Goal: Task Accomplishment & Management: Complete application form

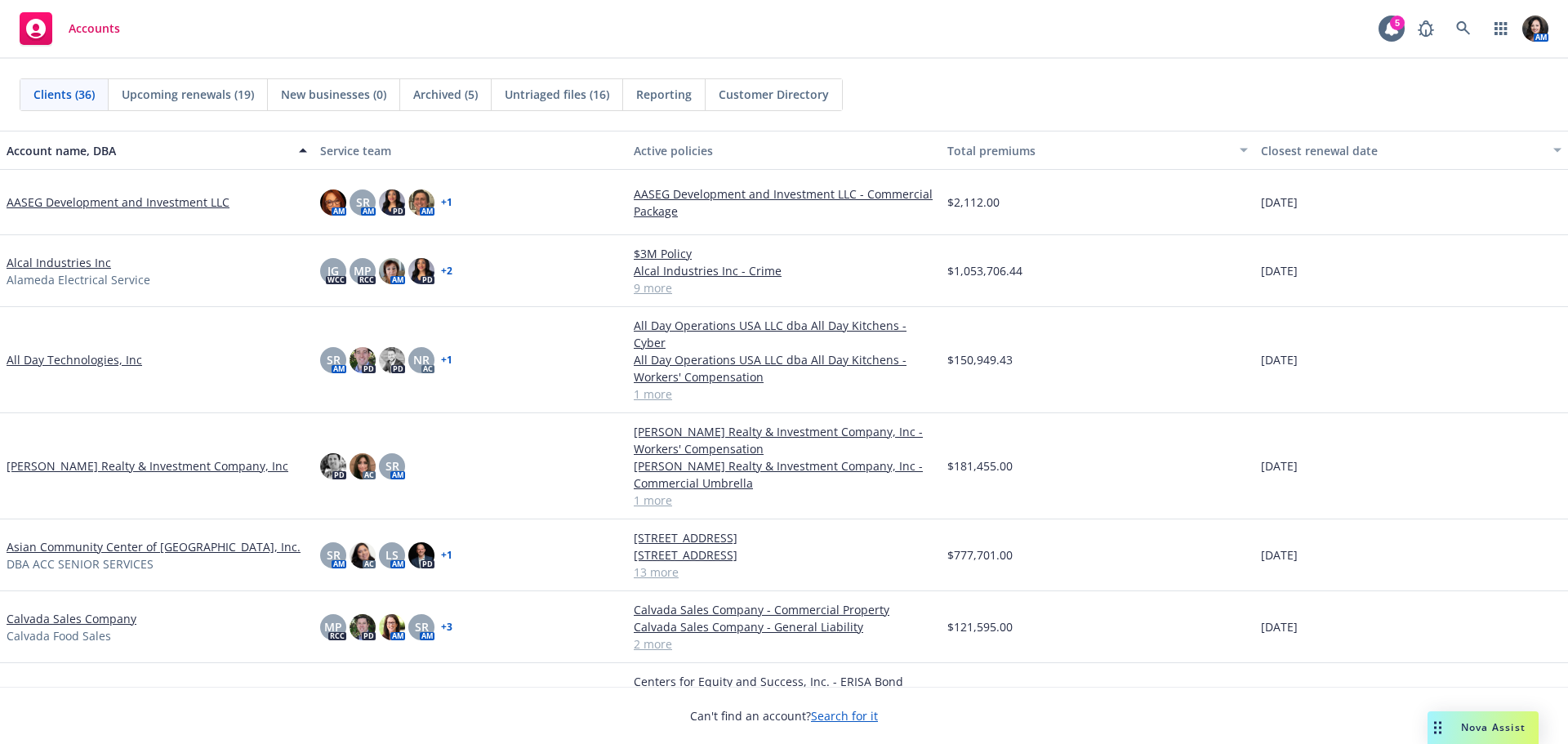
click at [39, 690] on link "Centers for Equity and Success, Inc." at bounding box center [104, 698] width 196 height 17
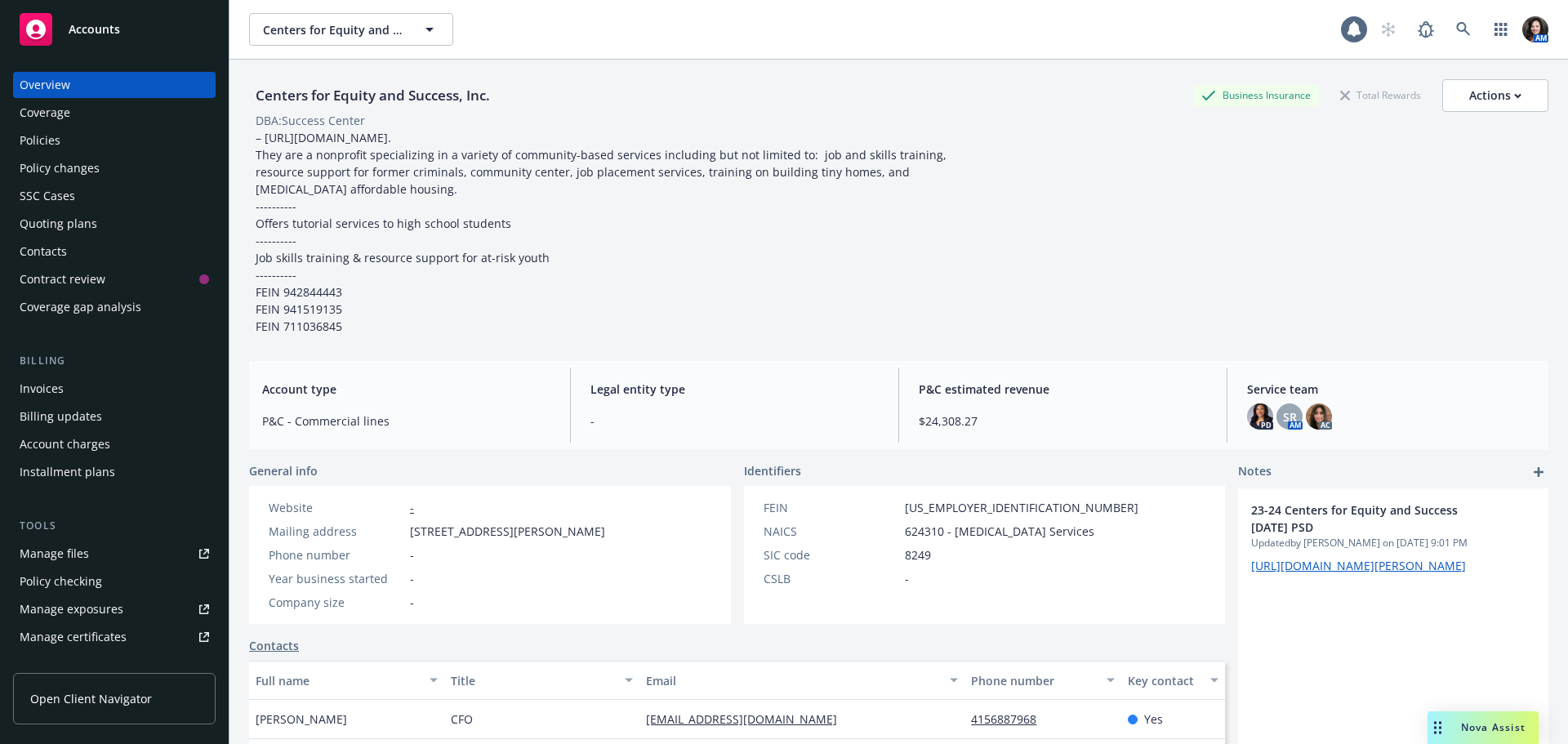
click at [76, 152] on div "Policies" at bounding box center [114, 140] width 189 height 26
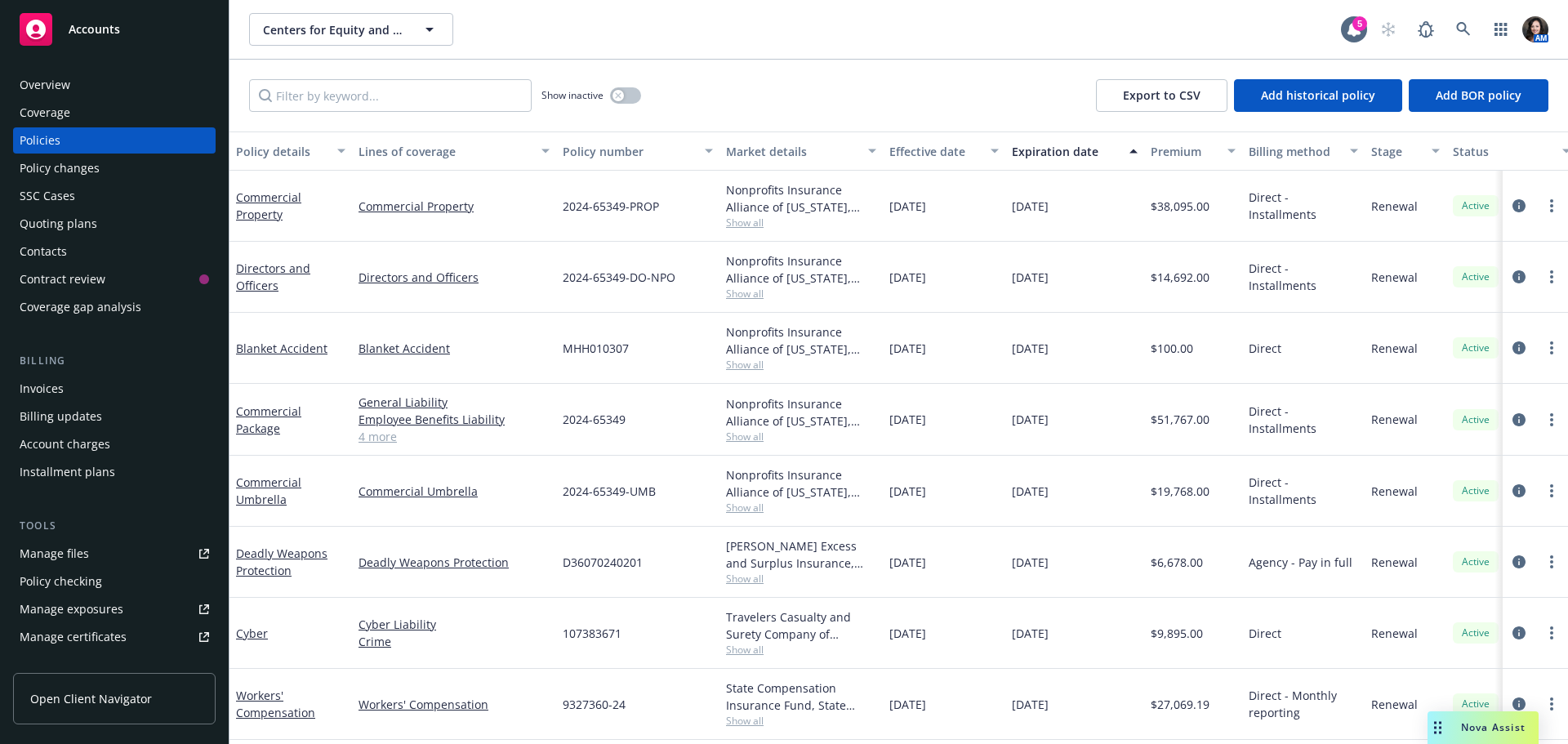
click at [101, 223] on div "Quoting plans" at bounding box center [114, 224] width 189 height 26
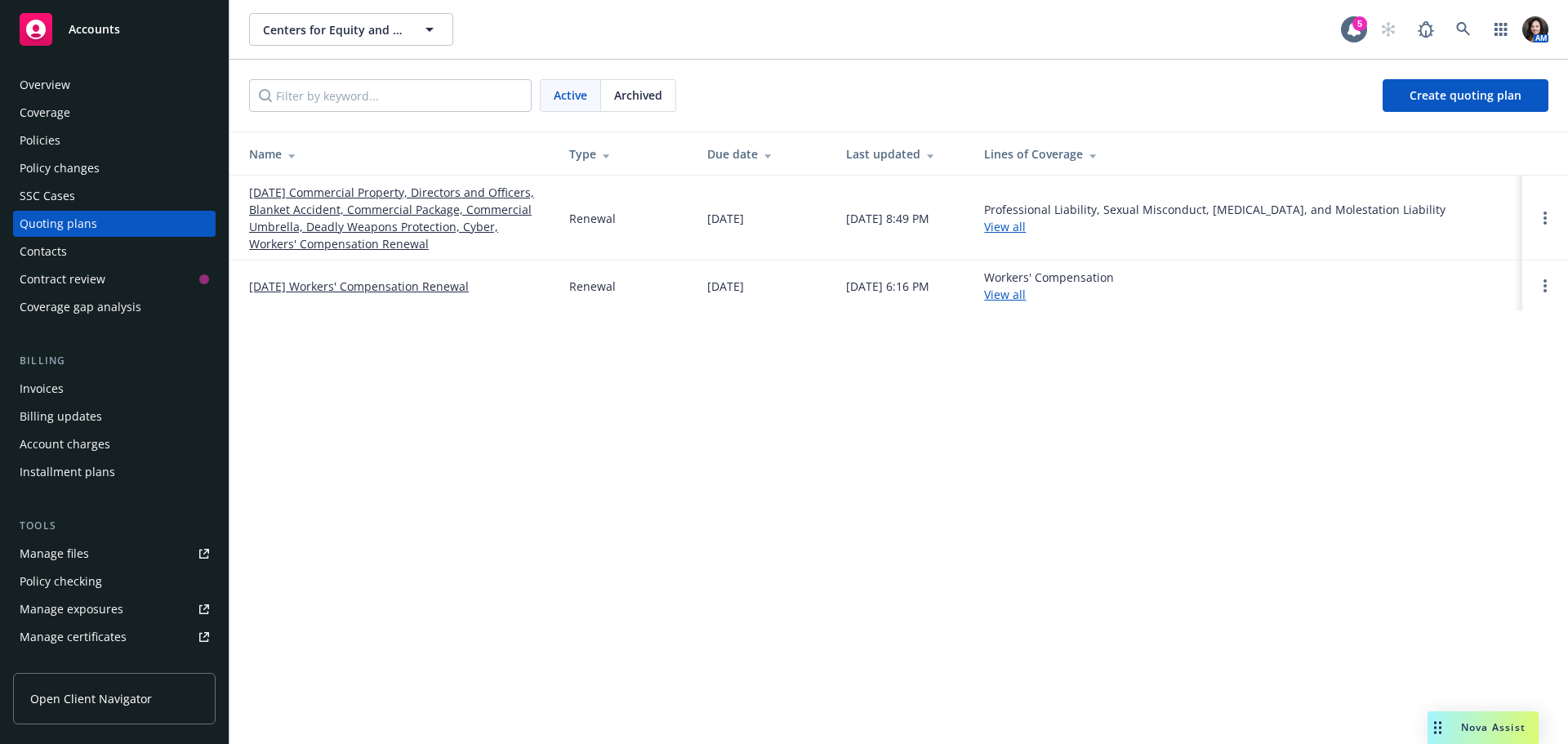
click at [327, 224] on link "[DATE] Commercial Property, Directors and Officers, Blanket Accident, Commercia…" at bounding box center [396, 217] width 294 height 68
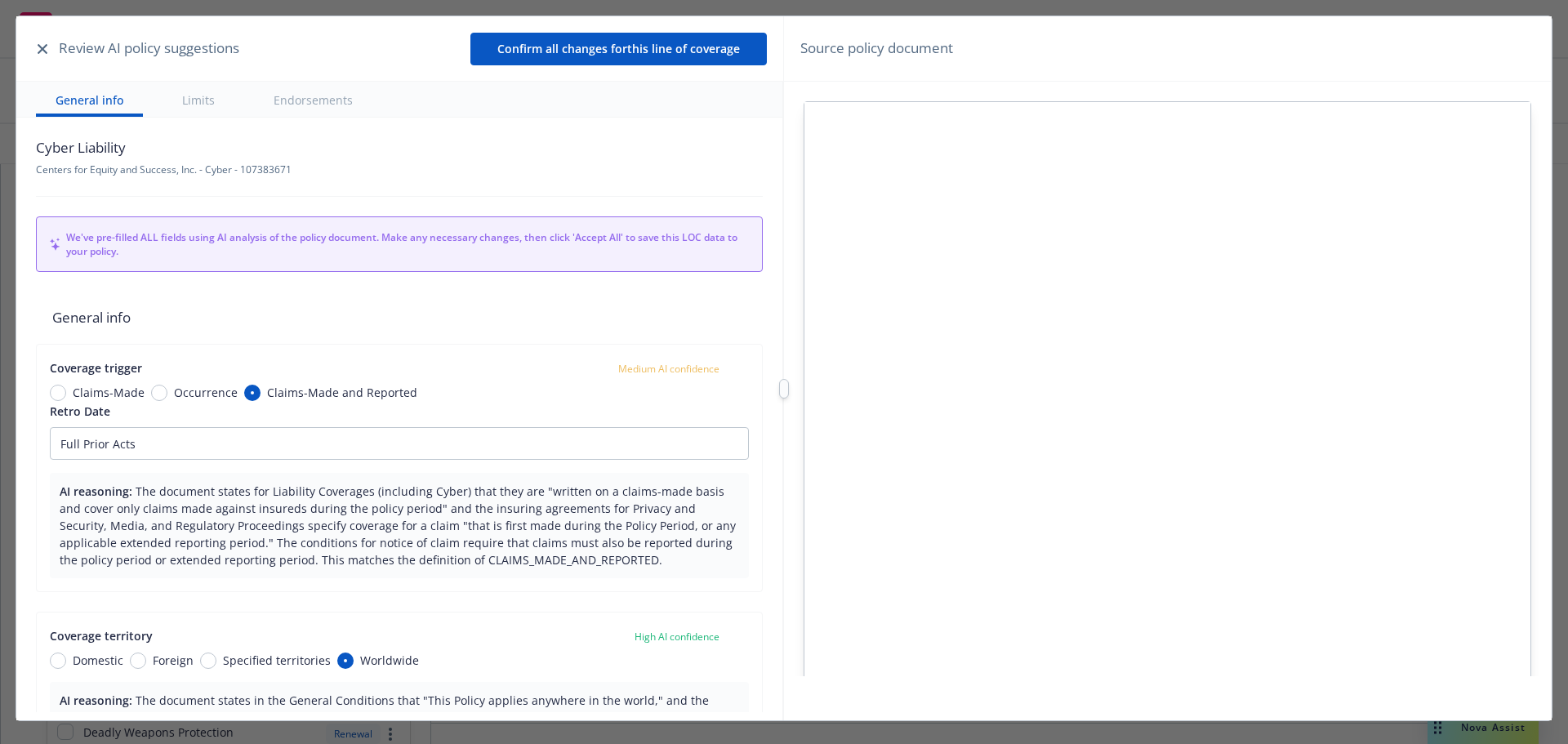
click at [44, 48] on icon "button" at bounding box center [42, 49] width 9 height 9
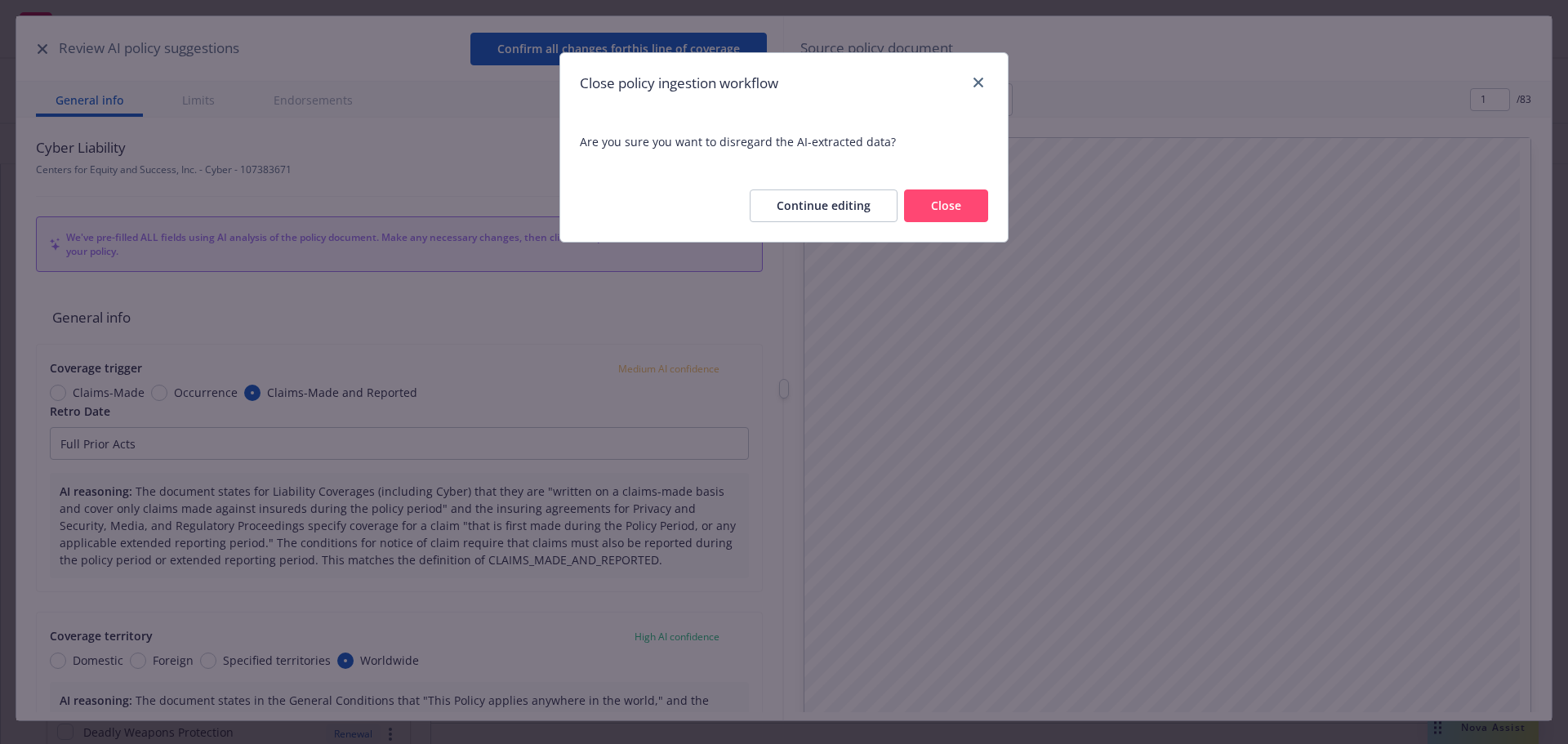
click at [958, 200] on button "Close" at bounding box center [946, 205] width 84 height 33
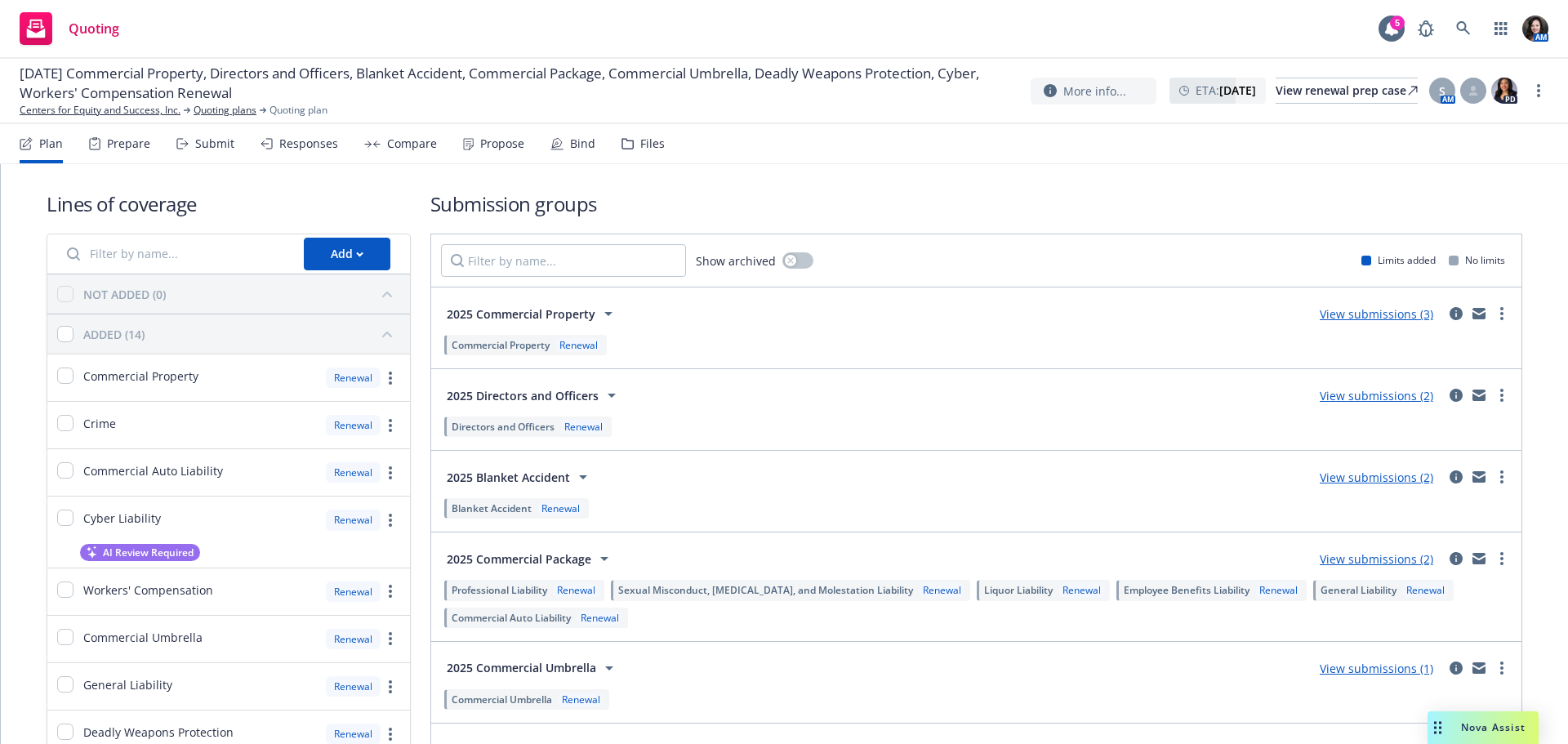
click at [198, 151] on div "Submit" at bounding box center [206, 144] width 58 height 39
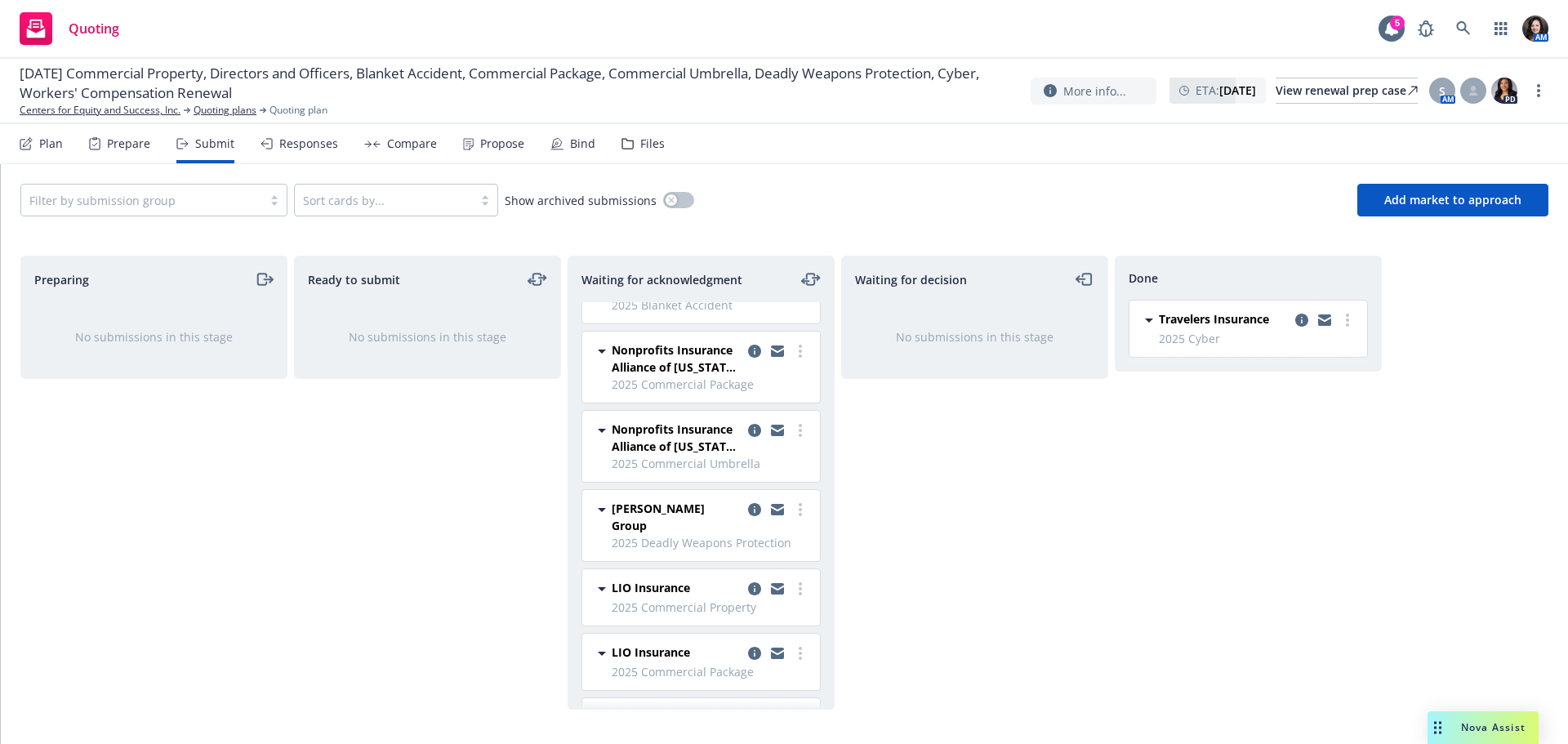
scroll to position [245, 0]
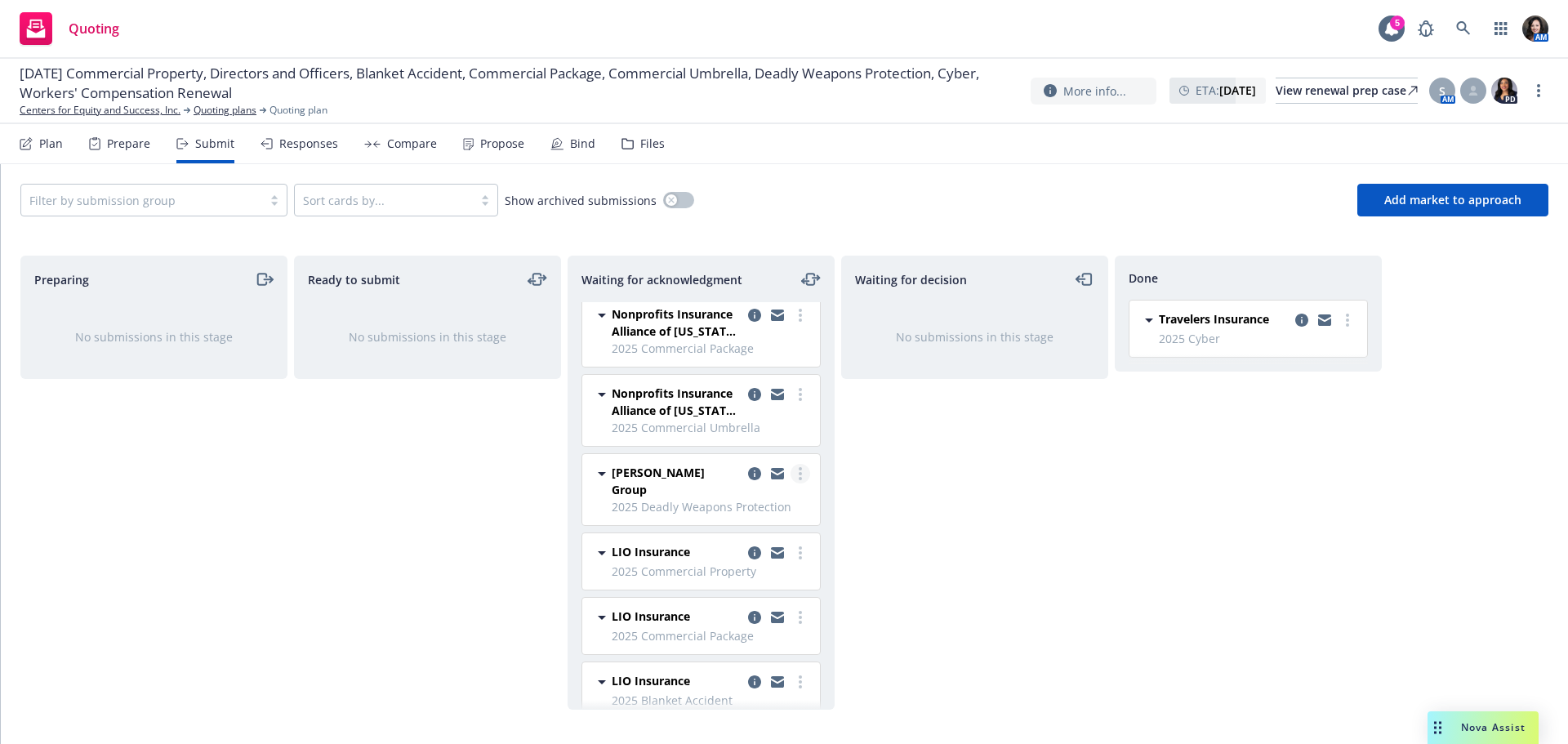
click at [792, 474] on link "more" at bounding box center [800, 474] width 20 height 20
click at [764, 605] on span "Add accepted decision" at bounding box center [715, 605] width 164 height 16
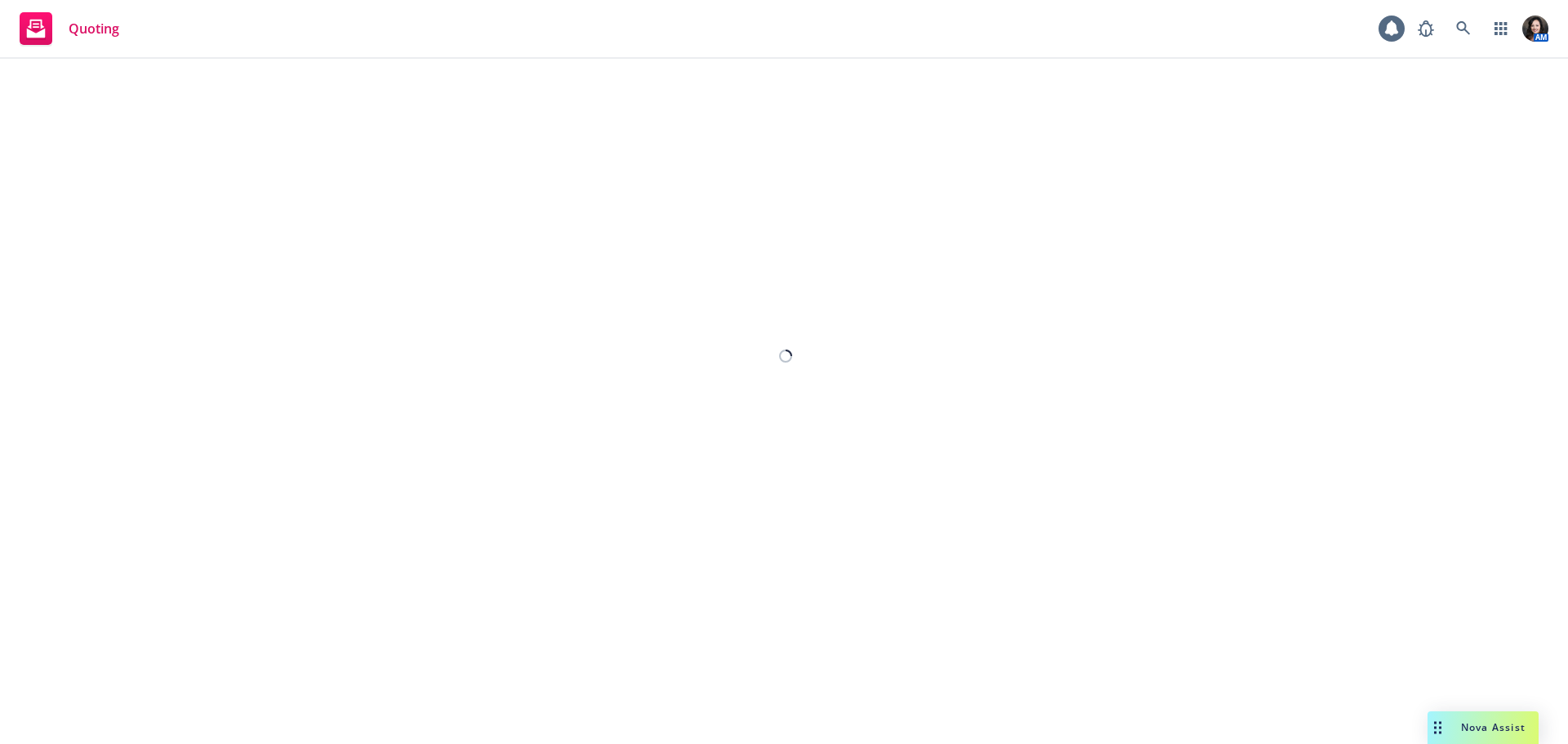
select select "12"
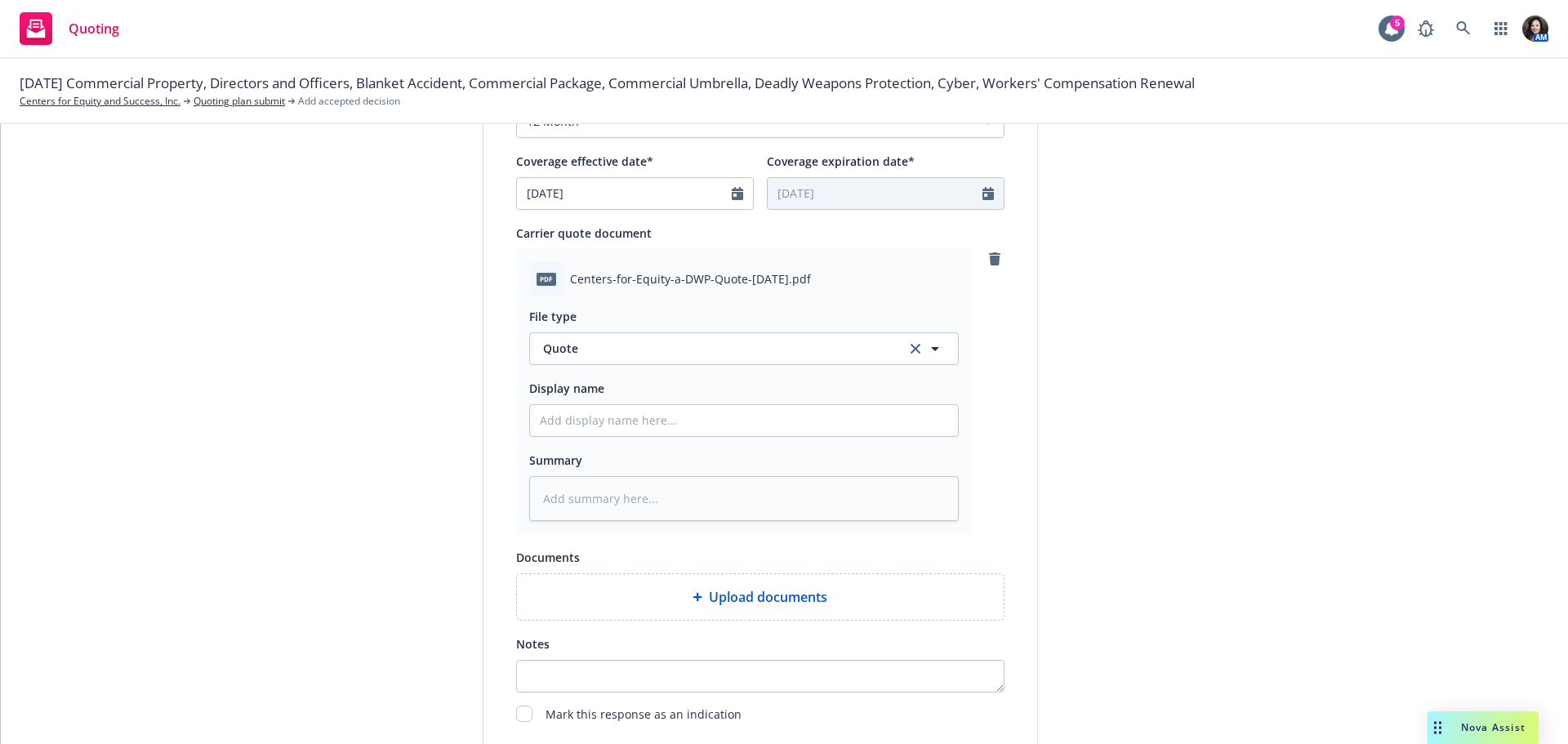
scroll to position [735, 0]
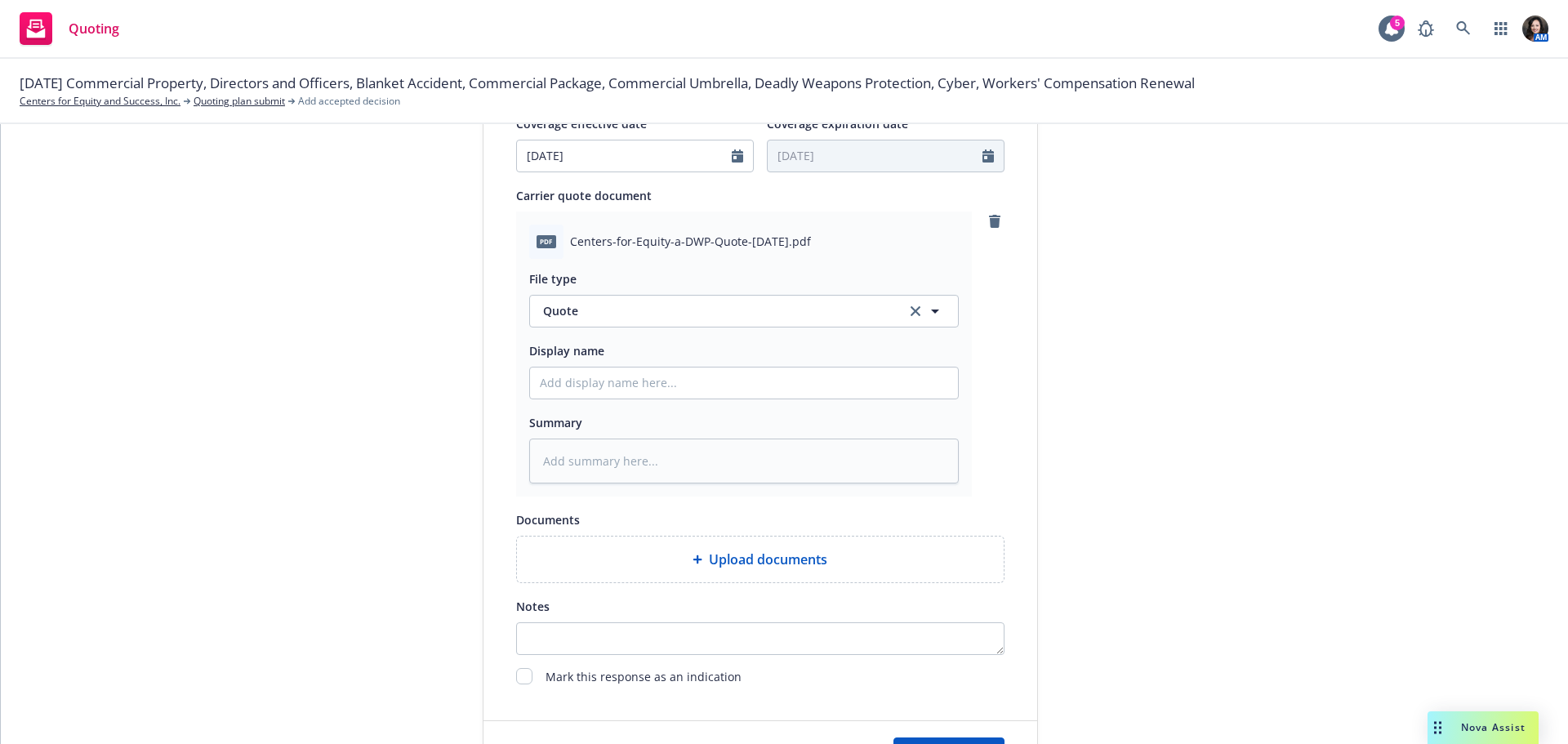
type textarea "x"
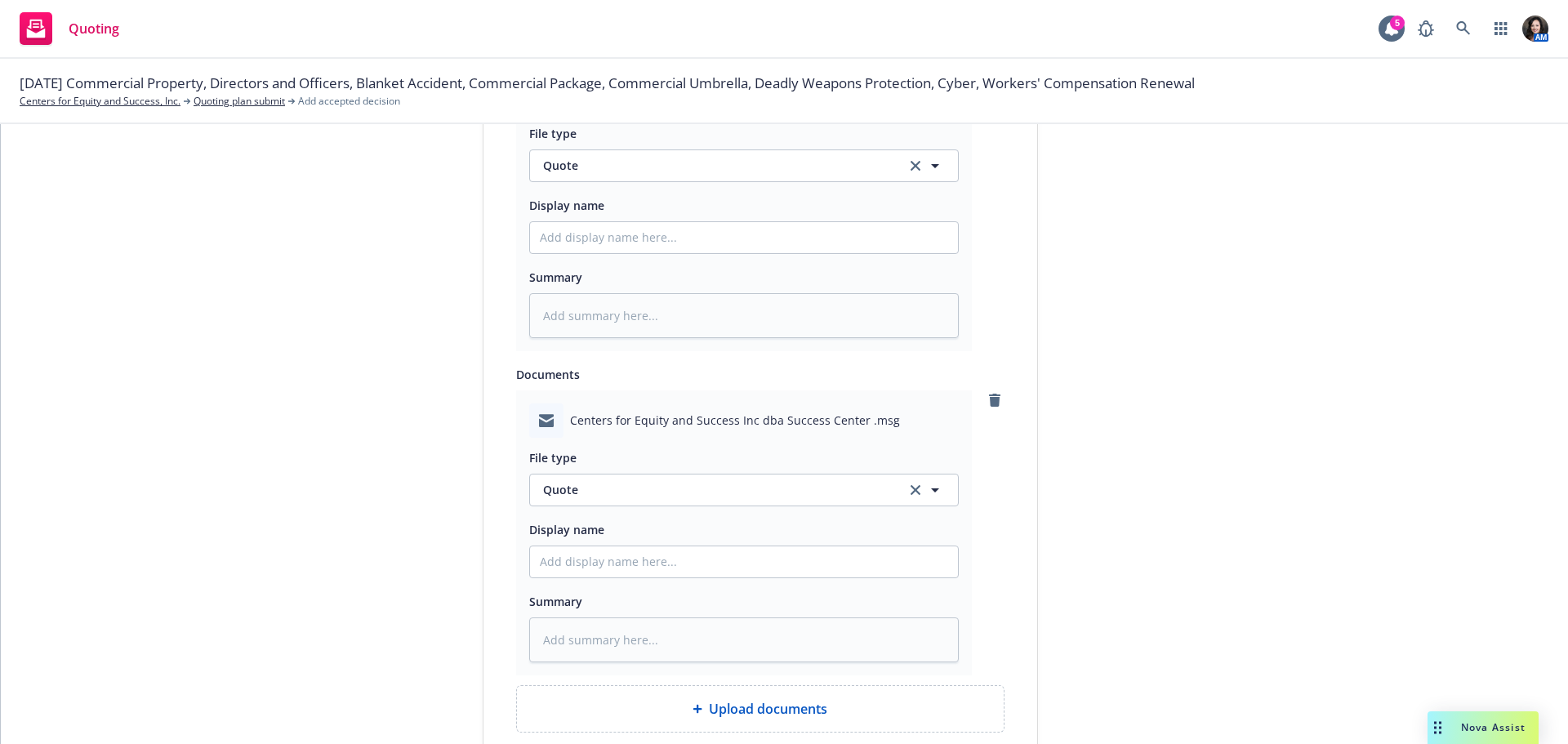
scroll to position [898, 0]
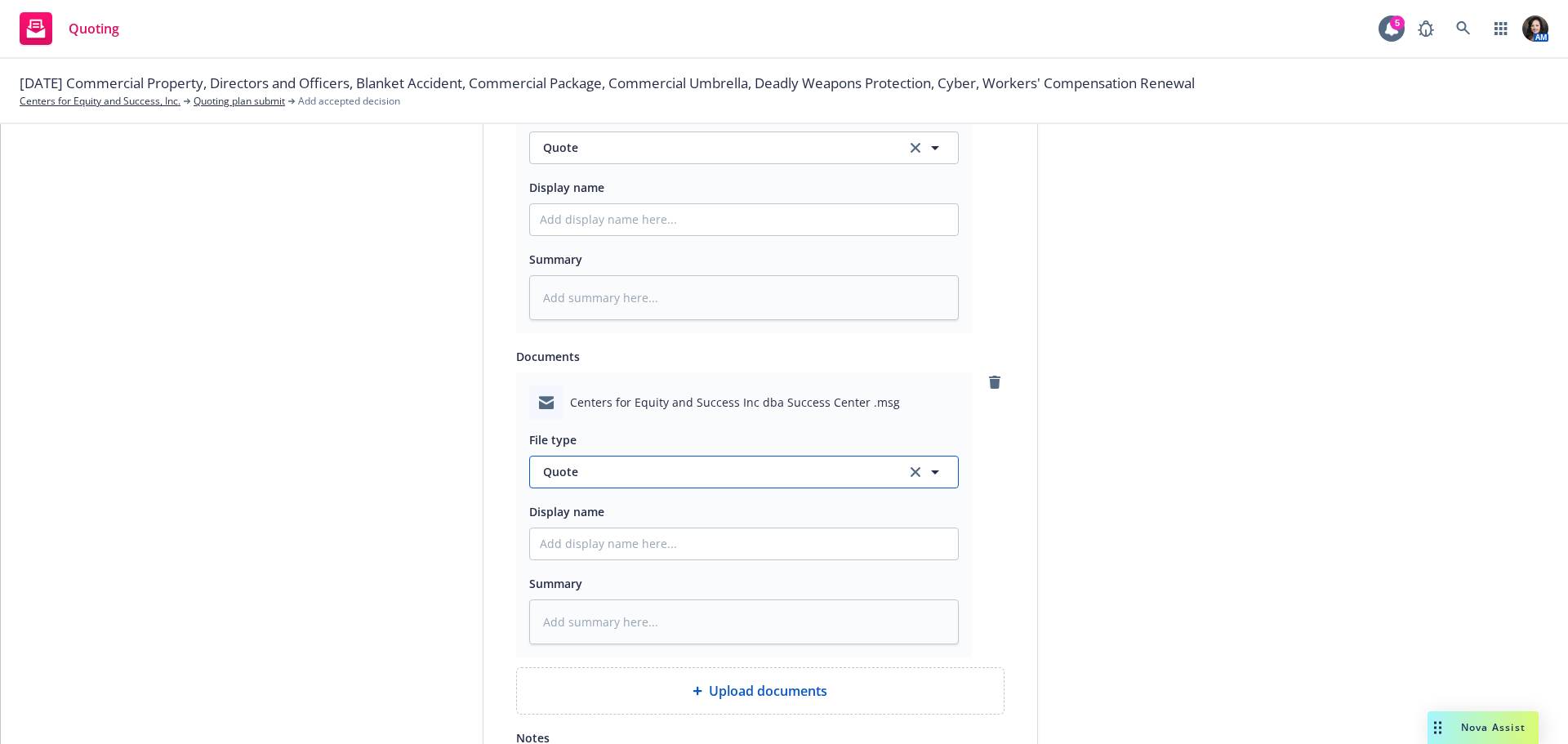
click at [709, 474] on span "Quote" at bounding box center [714, 472] width 343 height 17
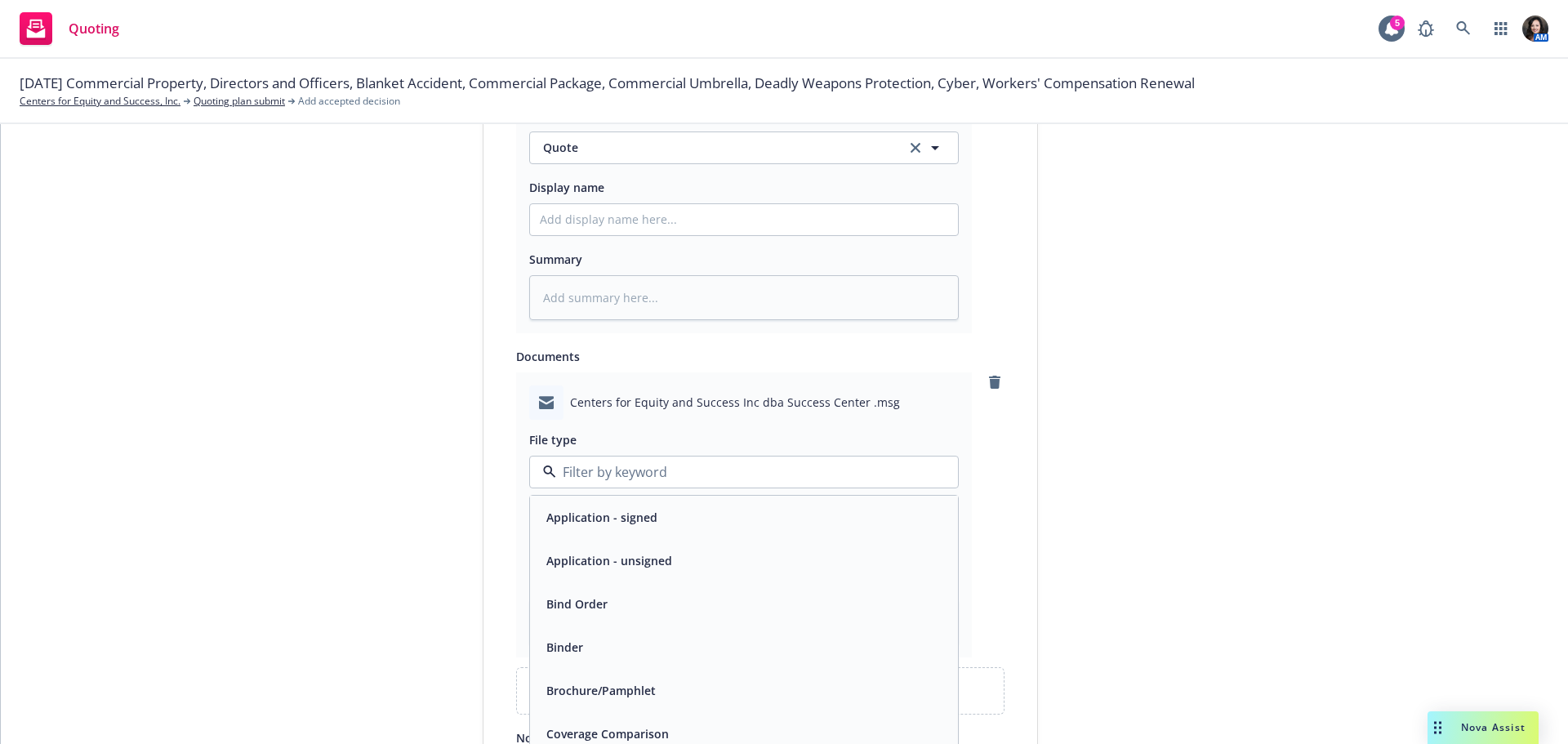
type input "e"
click at [671, 637] on div "Email" at bounding box center [744, 647] width 408 height 23
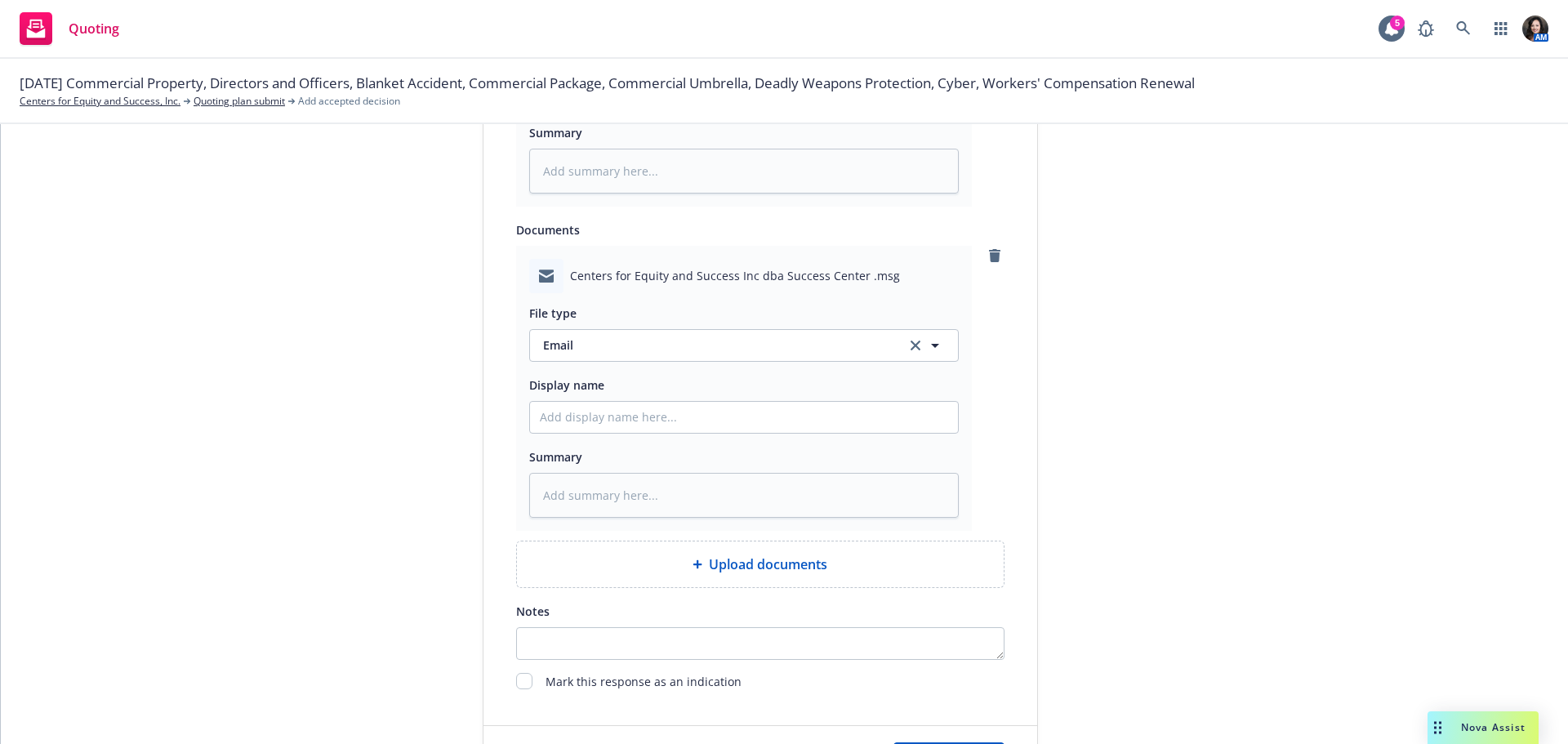
scroll to position [1139, 0]
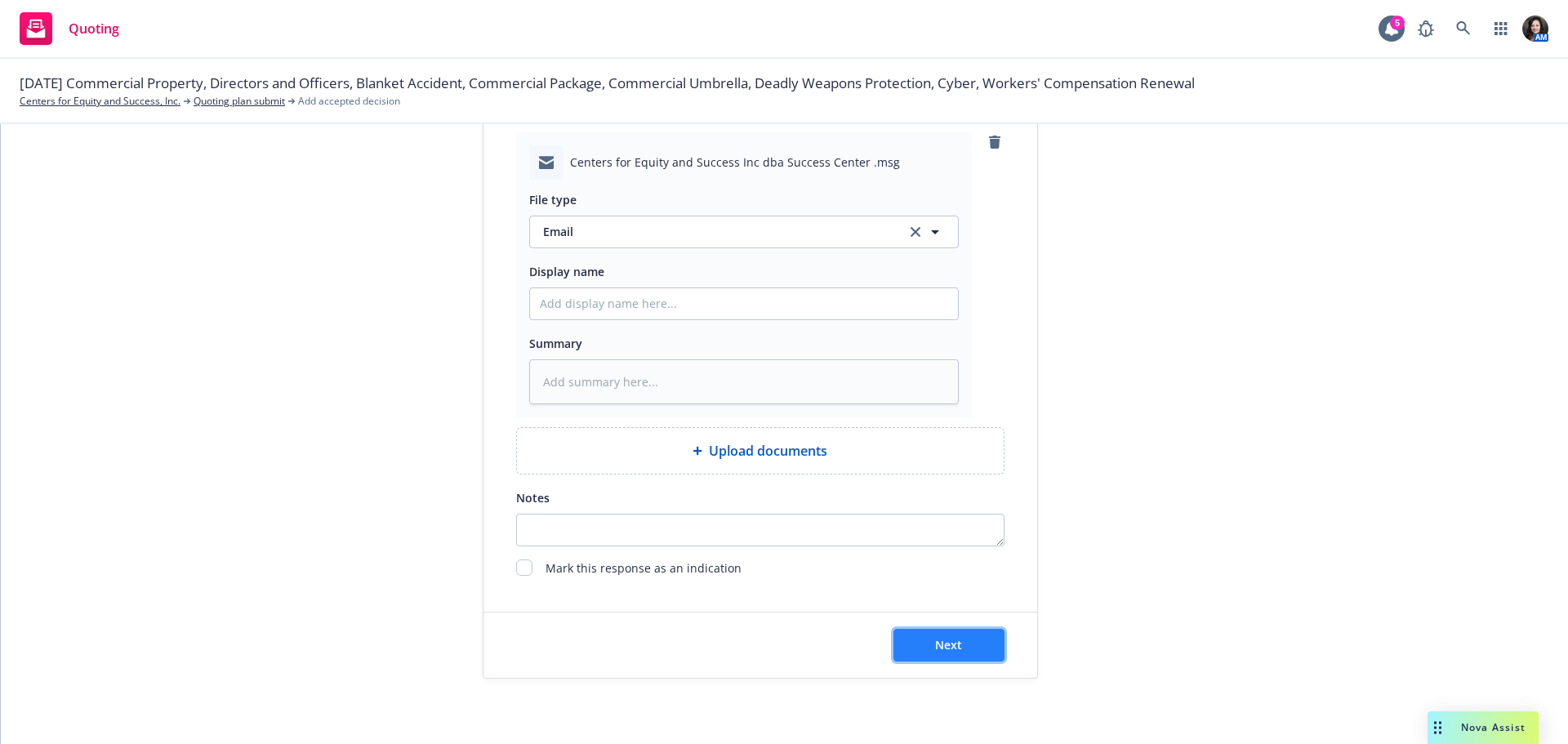
click at [972, 651] on button "Next" at bounding box center [949, 645] width 111 height 33
type textarea "x"
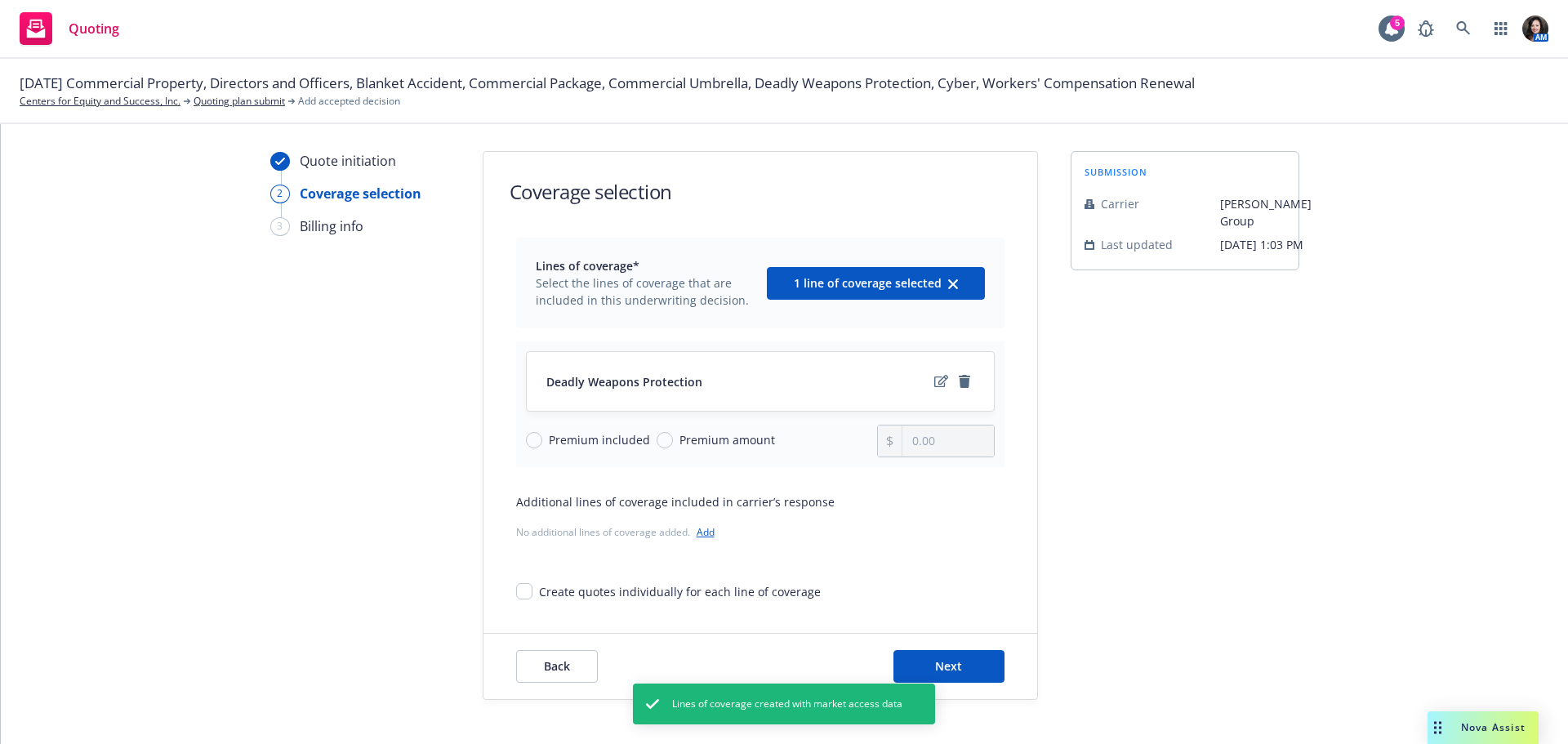
scroll to position [60, 0]
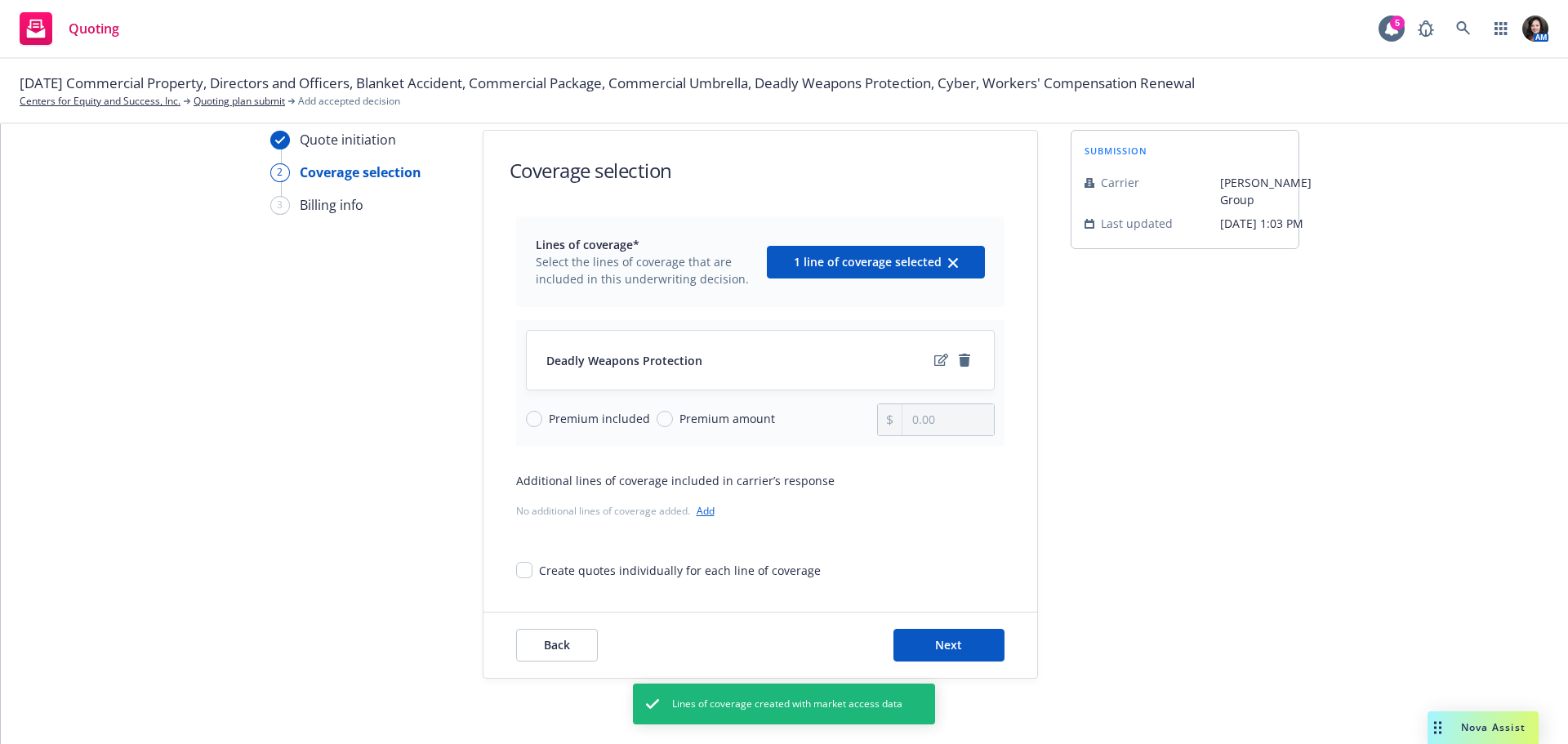
click at [918, 667] on div "Back Next" at bounding box center [761, 646] width 554 height 66
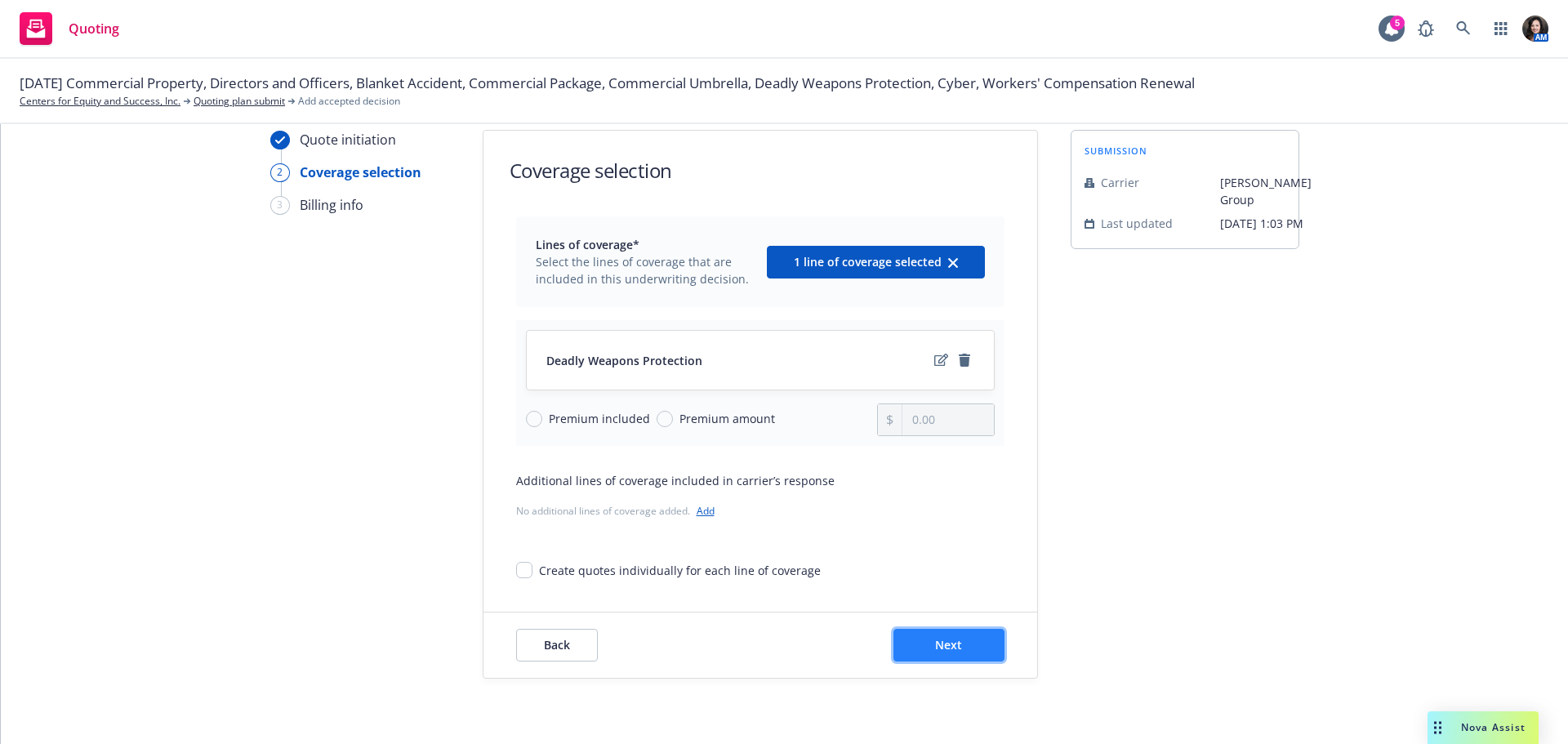
click at [982, 638] on button "Next" at bounding box center [949, 645] width 111 height 33
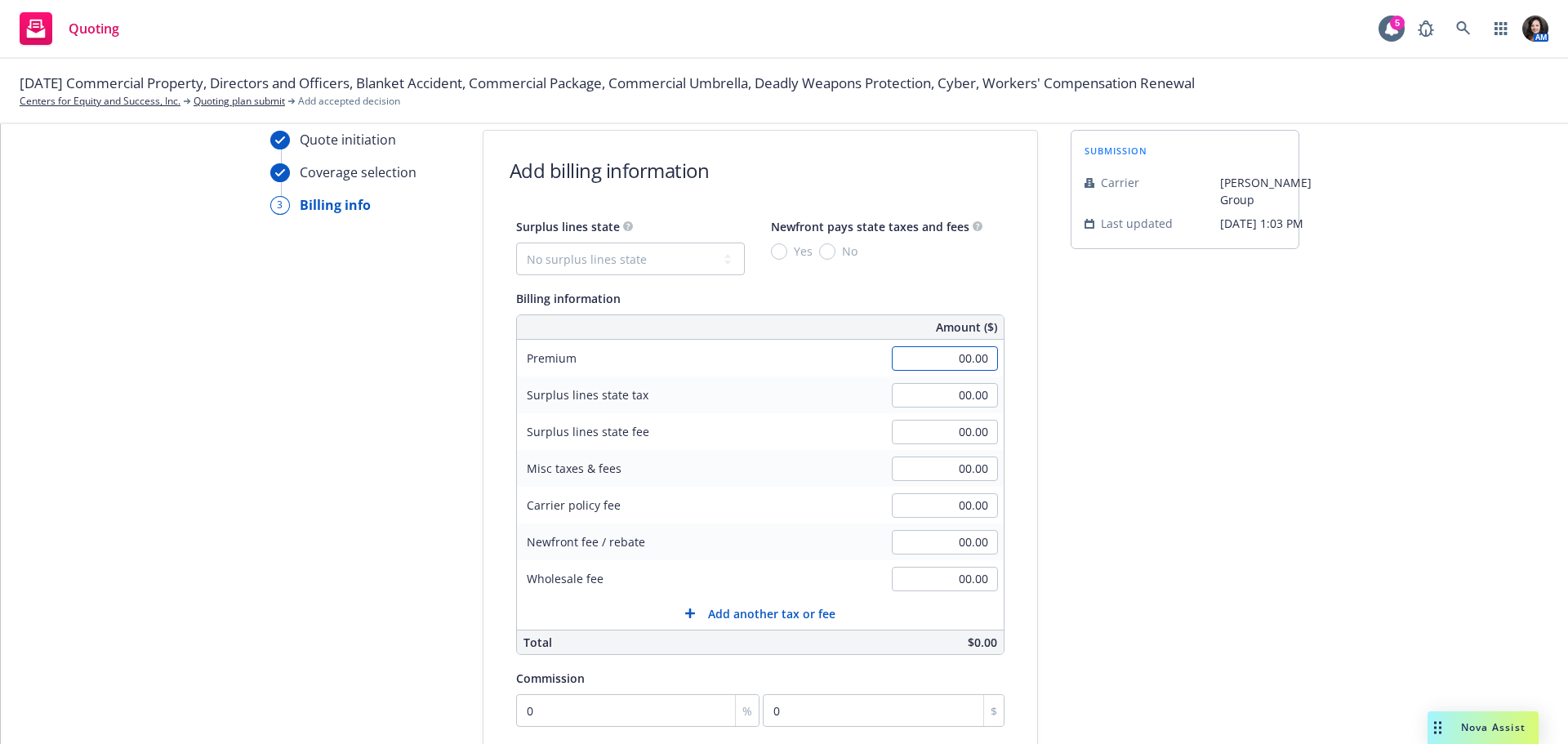
click at [931, 361] on input "00.00" at bounding box center [944, 358] width 106 height 24
type input "7,078.00"
click at [628, 257] on select "No surplus lines state [US_STATE] [US_STATE] [US_STATE] [US_STATE] [US_STATE] […" at bounding box center [631, 258] width 228 height 33
select select "CA"
click at [516, 242] on select "No surplus lines state [US_STATE] [US_STATE] [US_STATE] [US_STATE] [US_STATE] […" at bounding box center [631, 258] width 228 height 33
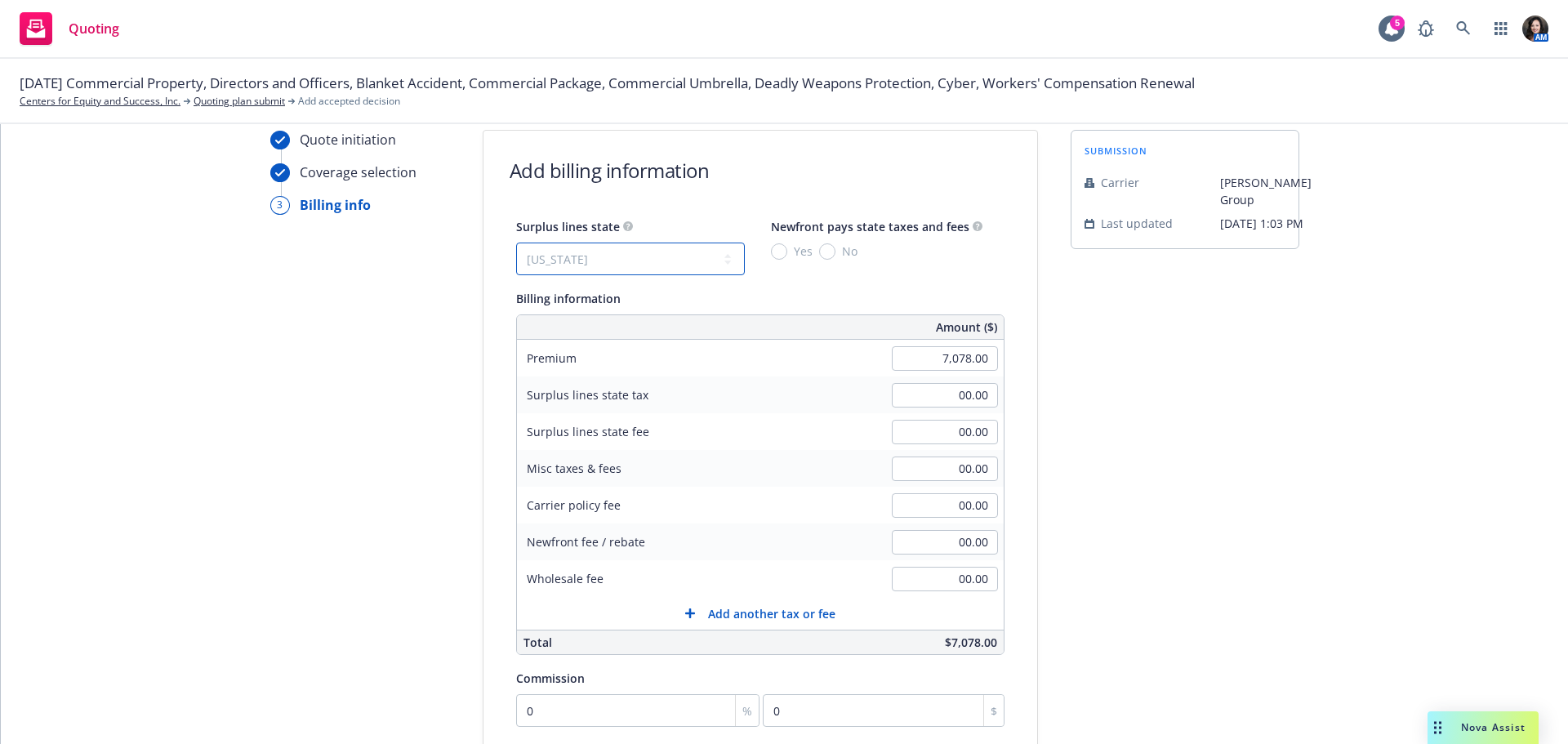
type input "212.34"
type input "12.74"
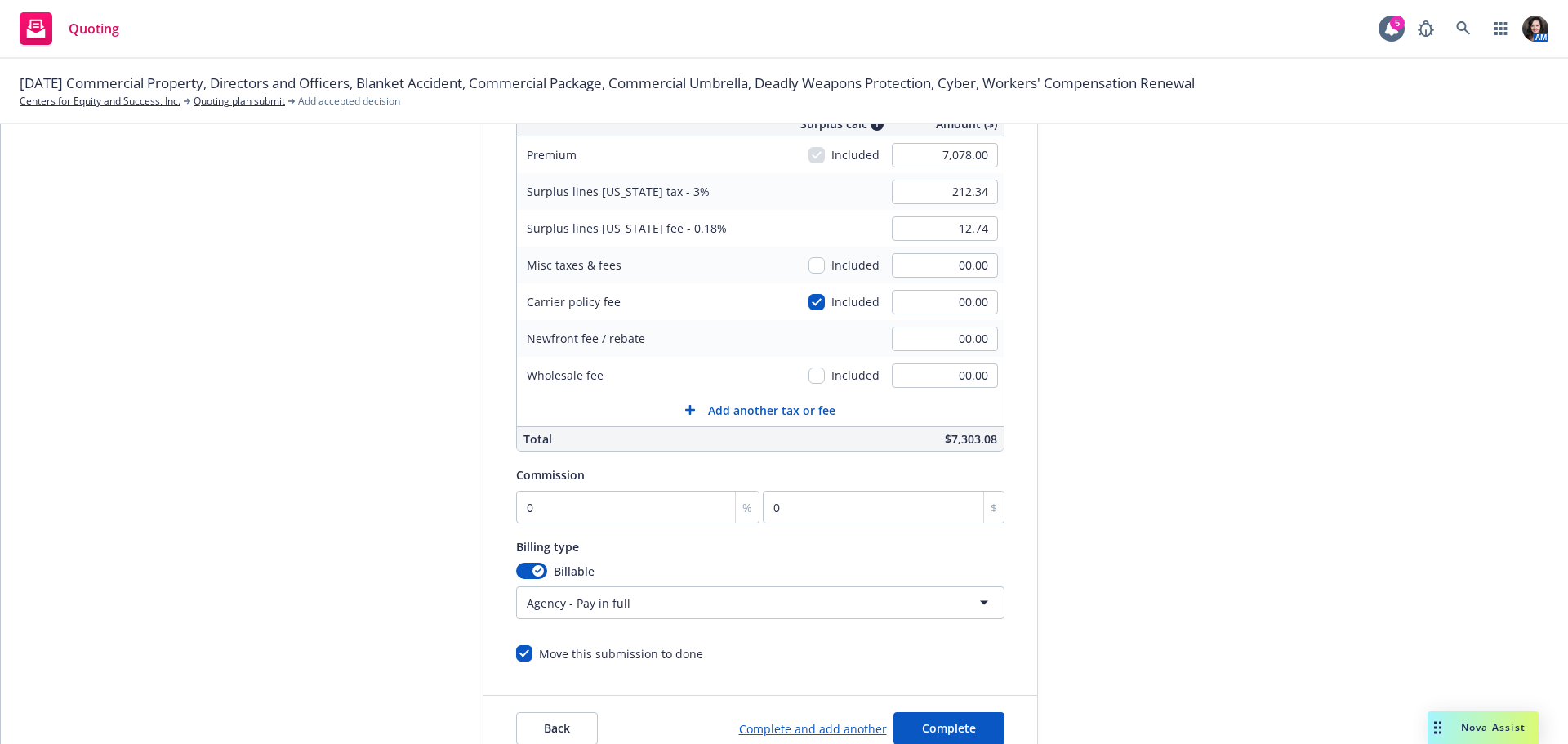
scroll to position [305, 0]
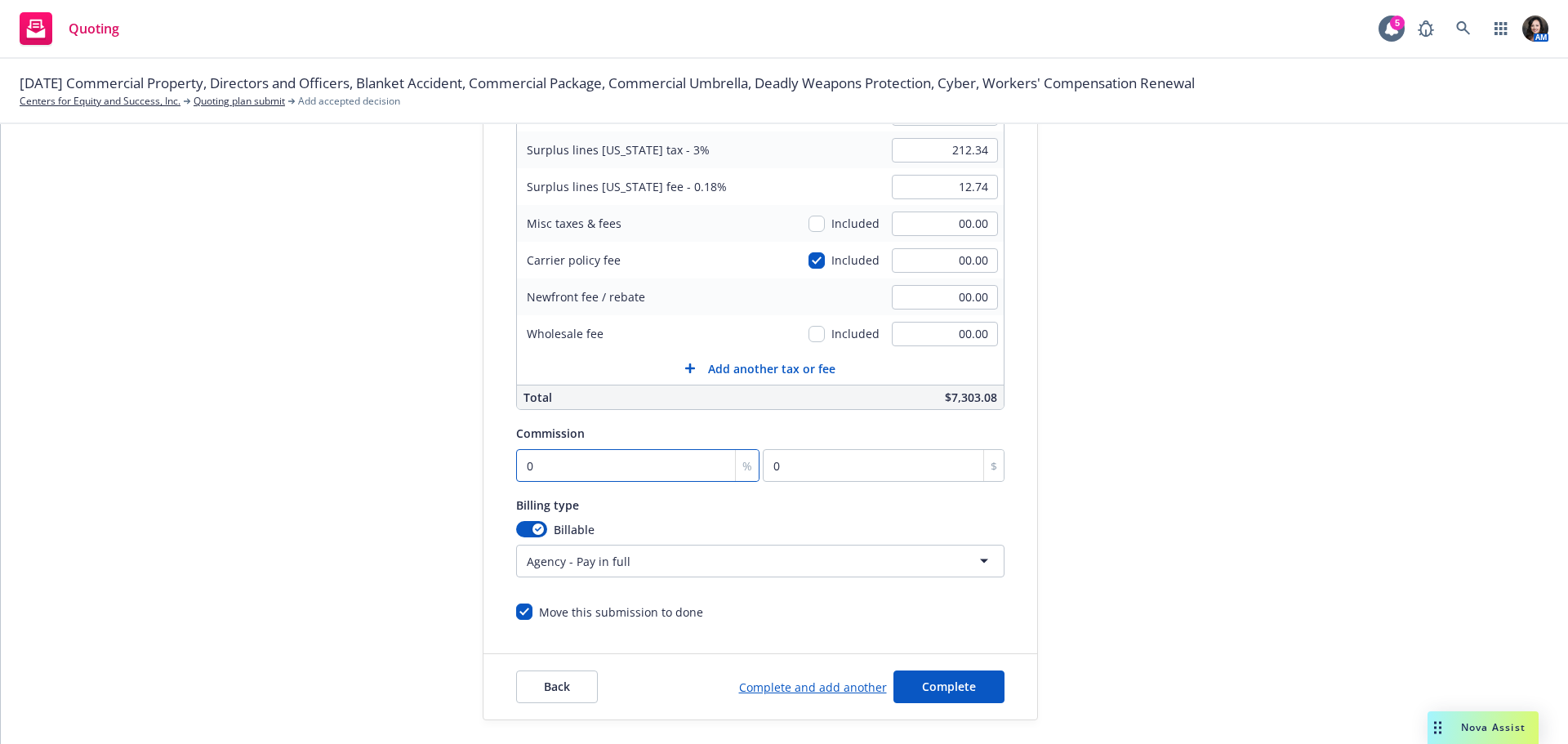
type input "2"
type input "141.56"
type input "20"
type input "1415.6"
type input "20"
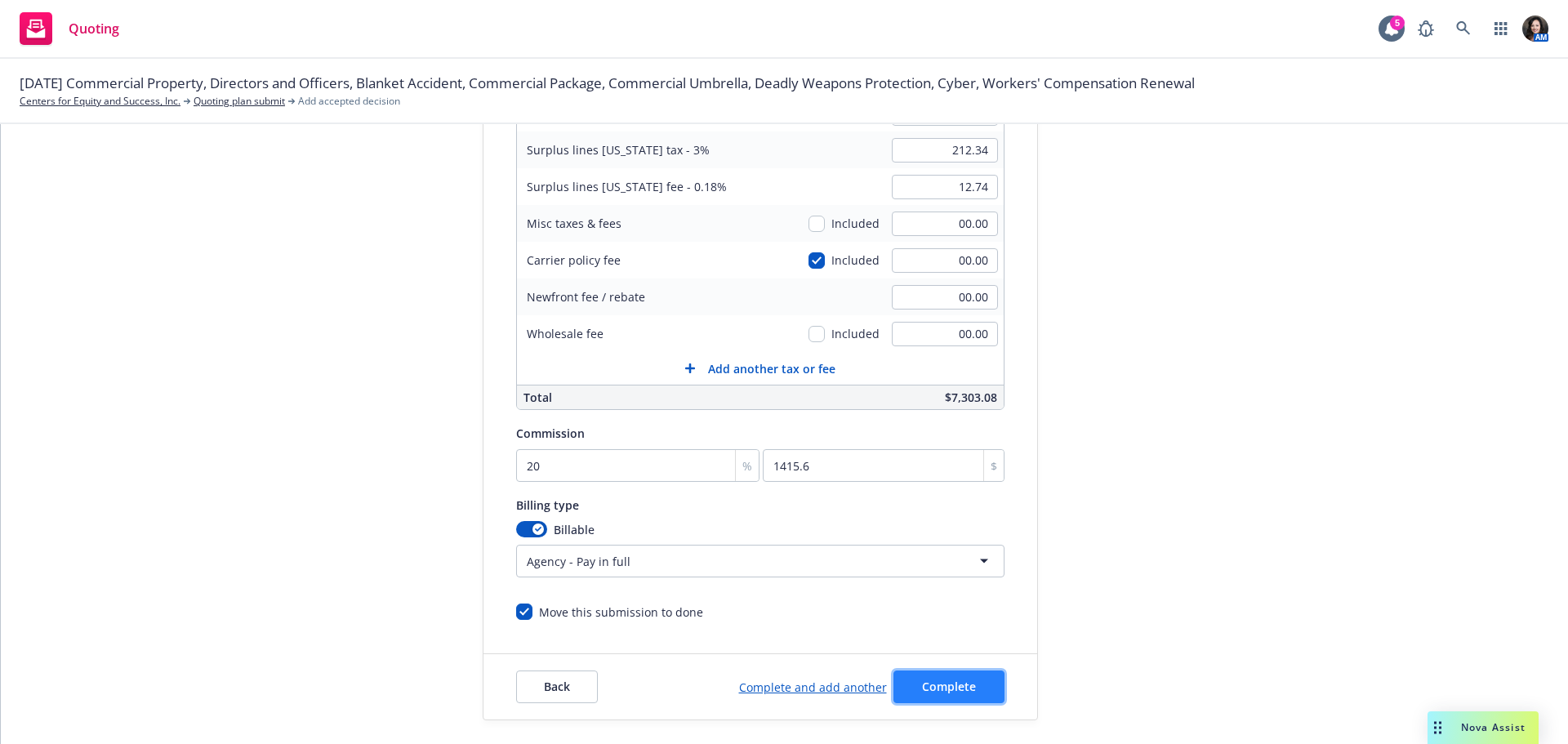
click at [941, 697] on button "Complete" at bounding box center [949, 687] width 111 height 33
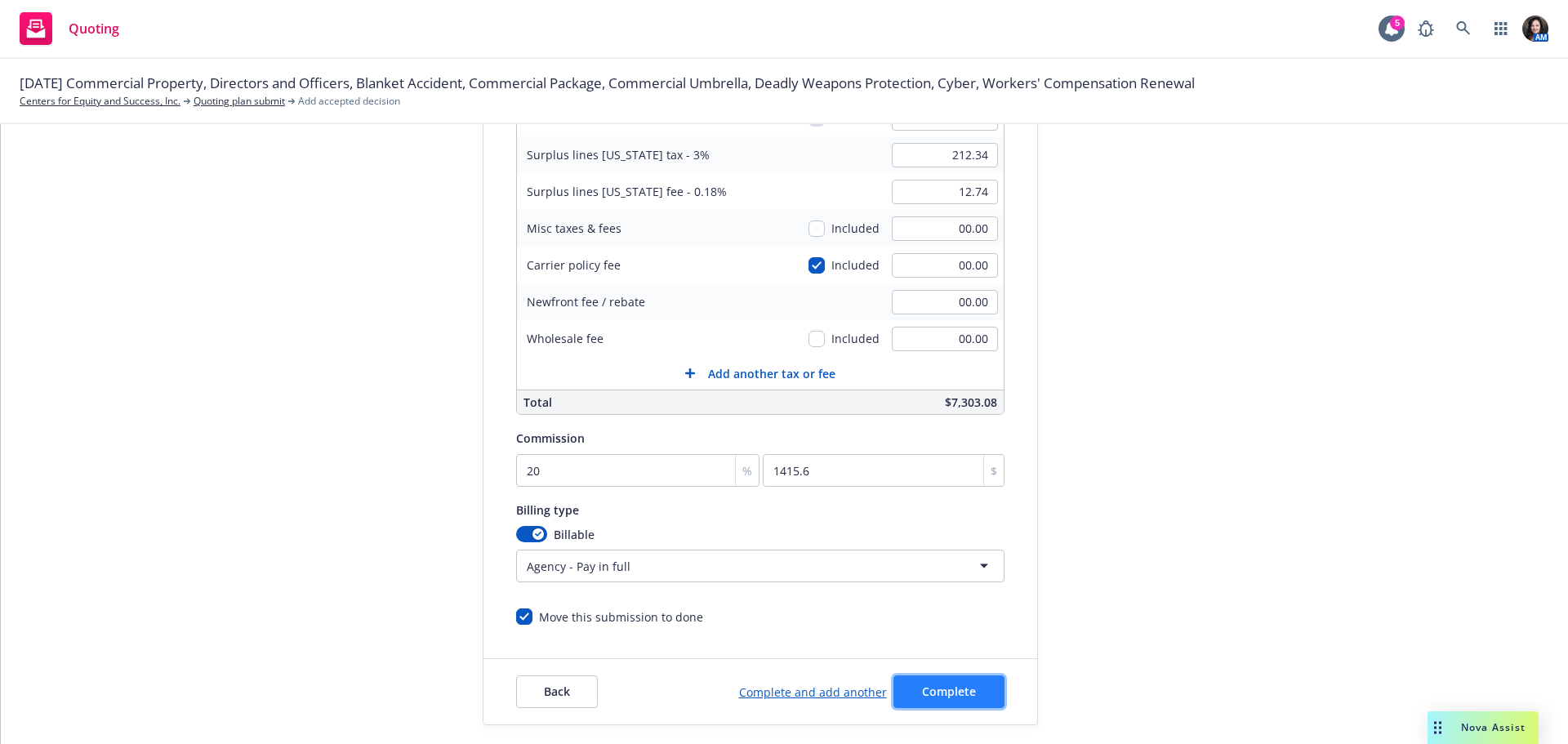
click at [968, 681] on button "Complete" at bounding box center [949, 692] width 111 height 33
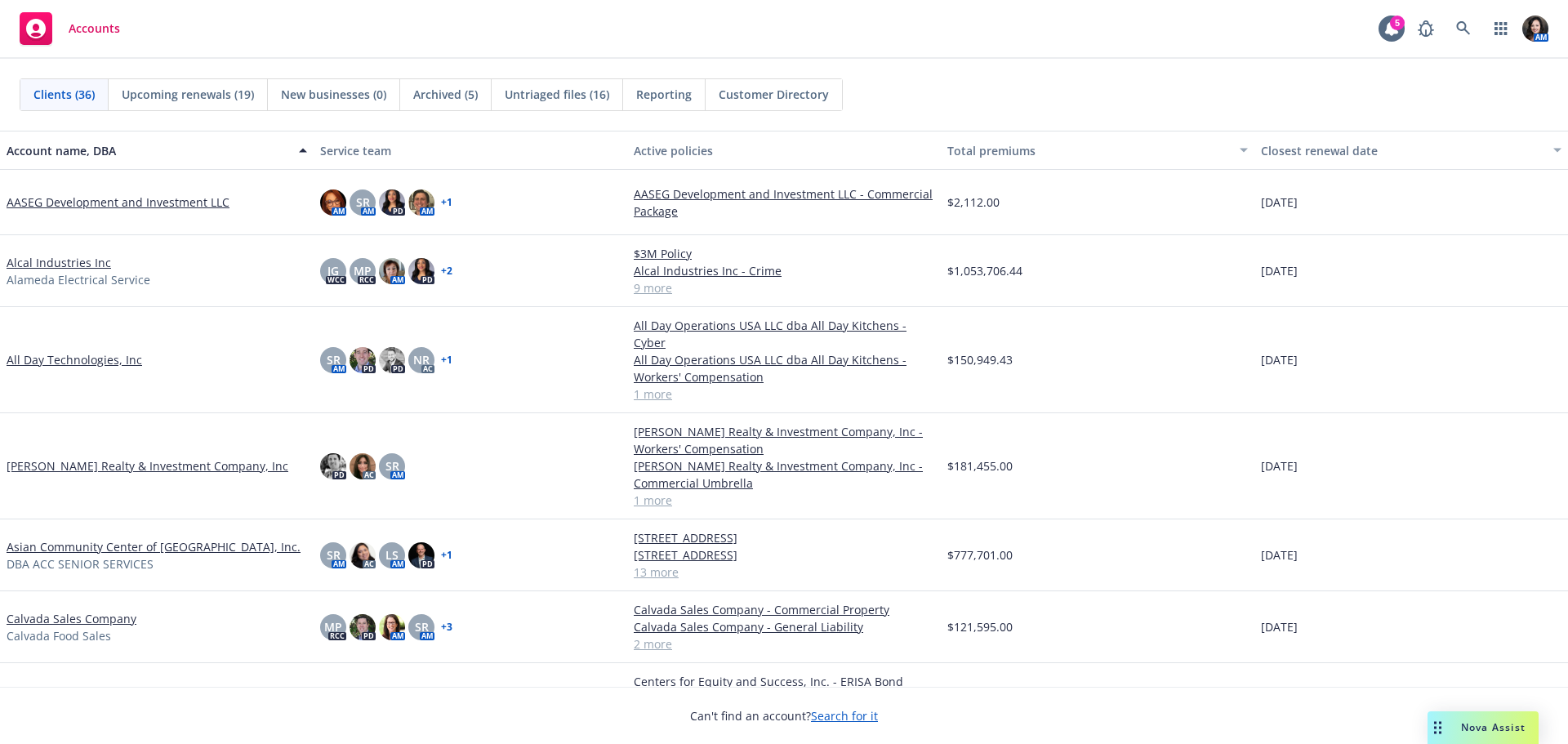
click at [77, 690] on link "Centers for Equity and Success, Inc." at bounding box center [104, 698] width 196 height 17
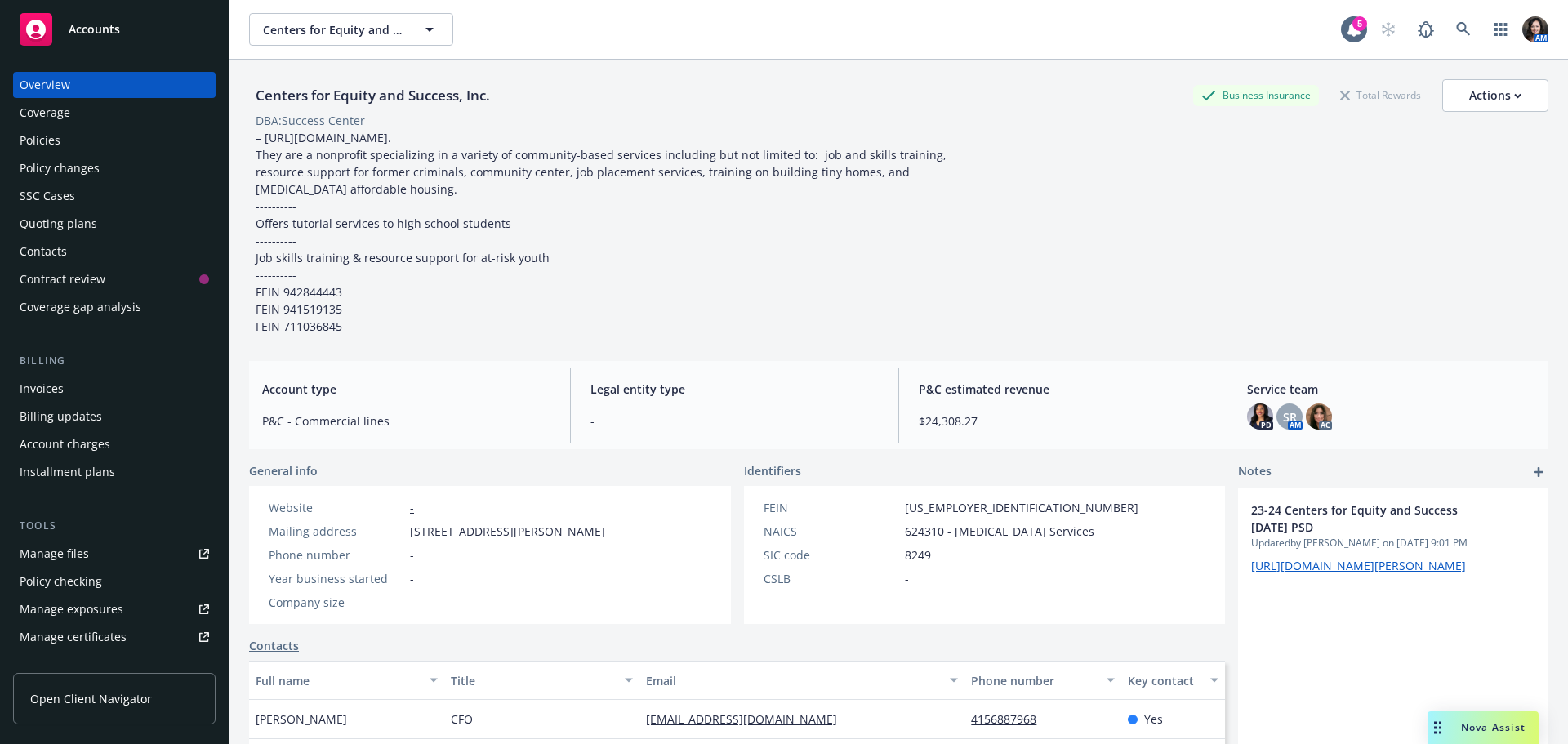
click at [14, 138] on link "Policies" at bounding box center [114, 140] width 202 height 26
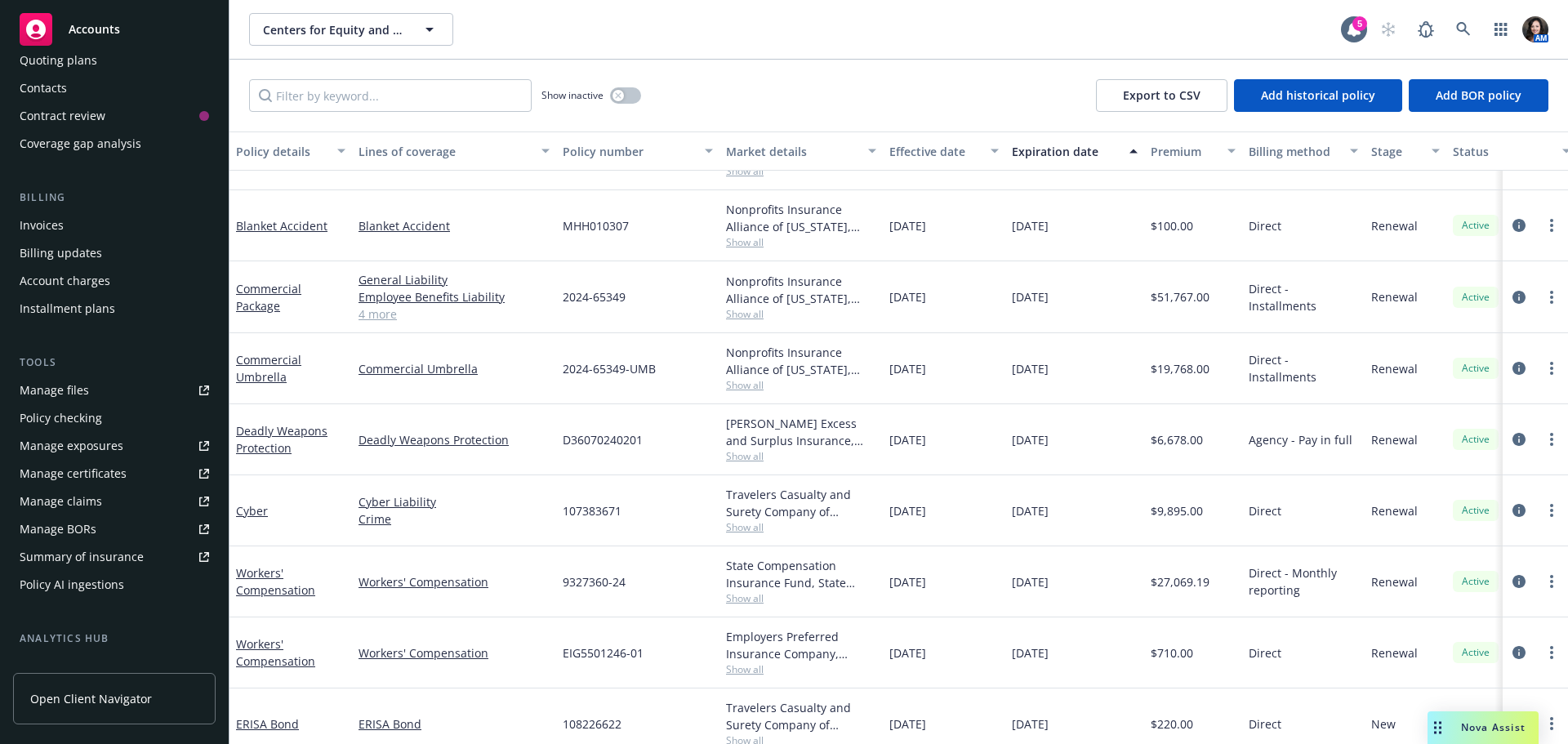
scroll to position [144, 0]
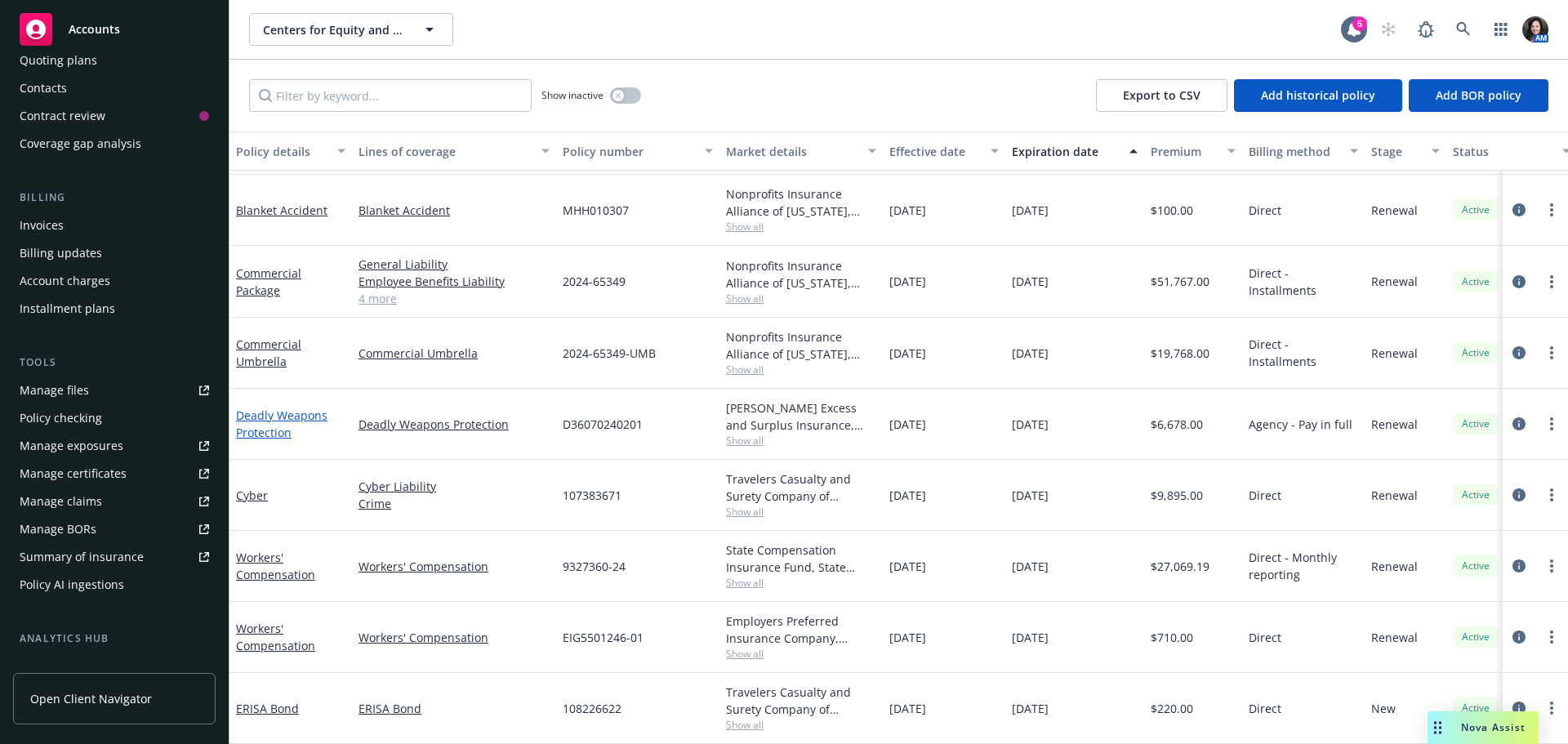
click at [268, 408] on link "Deadly Weapons Protection" at bounding box center [282, 424] width 92 height 33
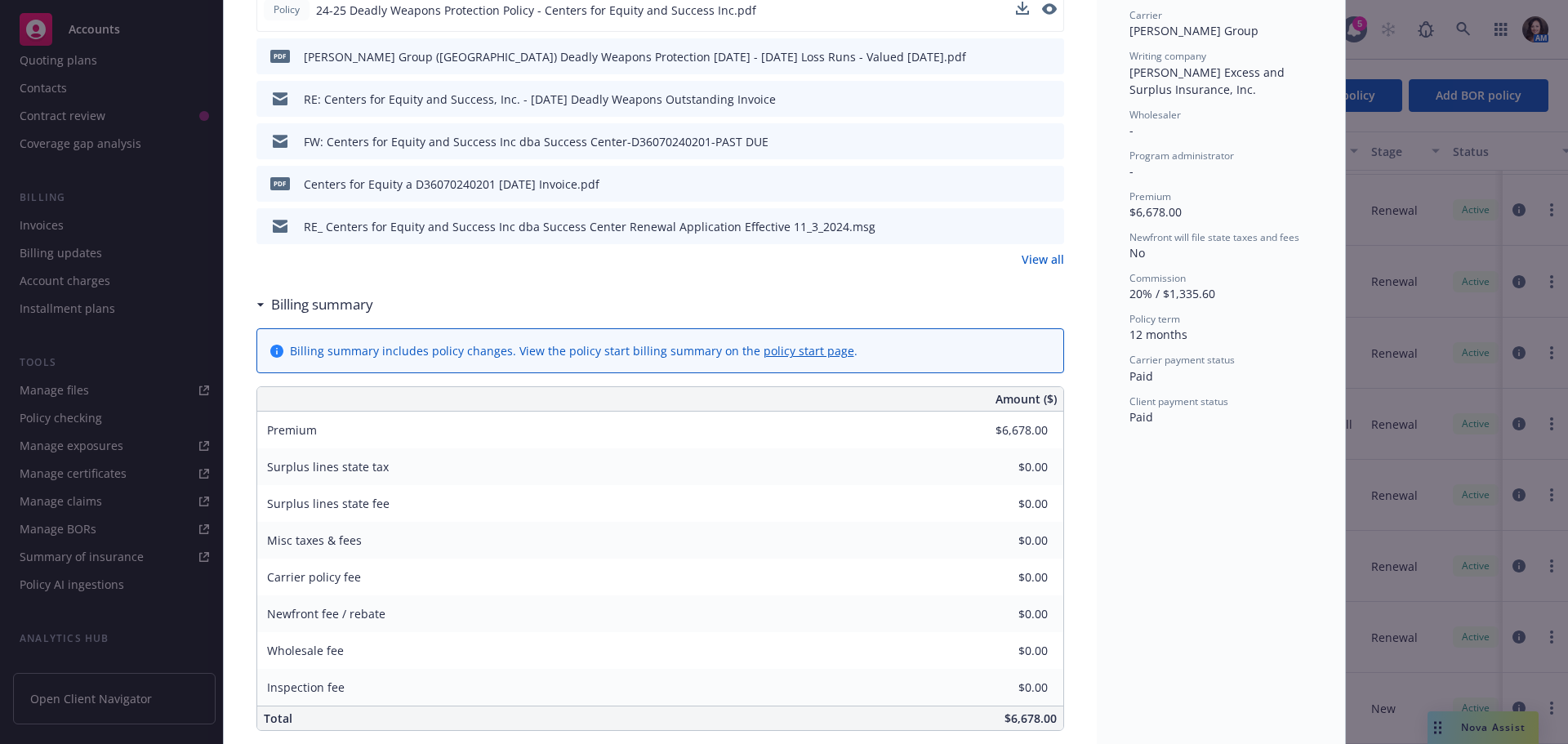
scroll to position [490, 0]
